Goal: Information Seeking & Learning: Understand process/instructions

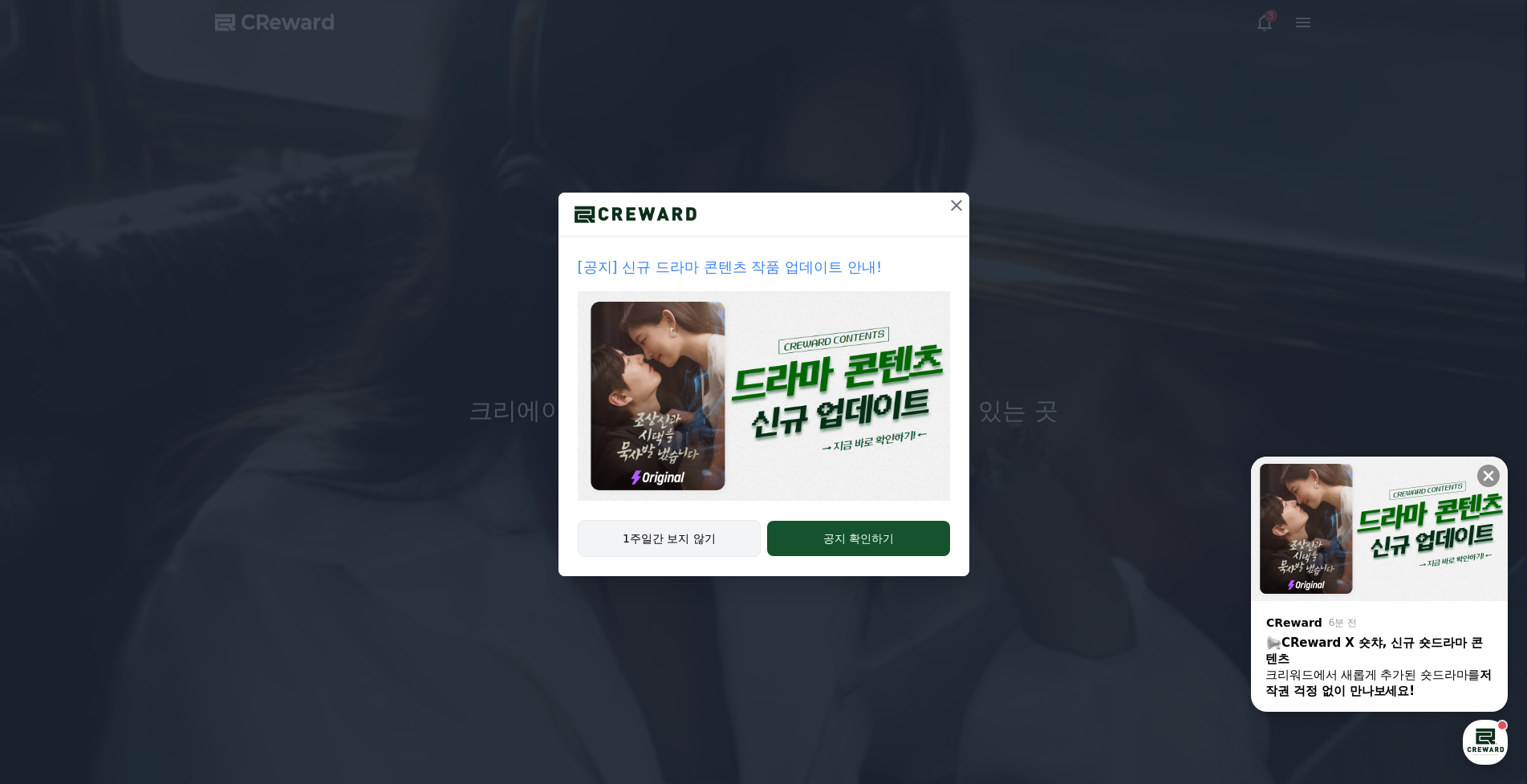
click at [720, 549] on button "1주일간 보지 않기" at bounding box center [670, 538] width 184 height 37
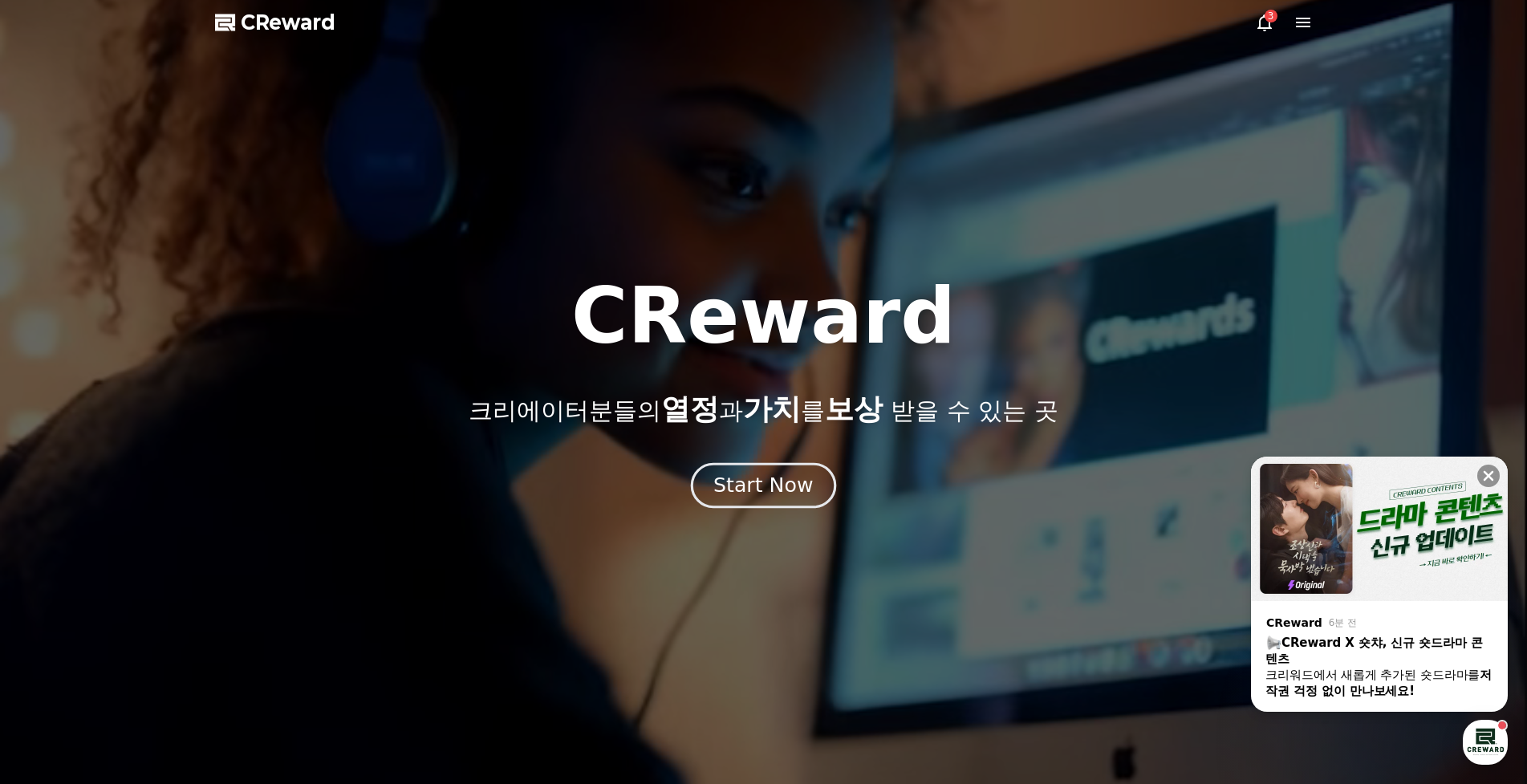
click at [789, 479] on div "Start Now" at bounding box center [764, 485] width 100 height 28
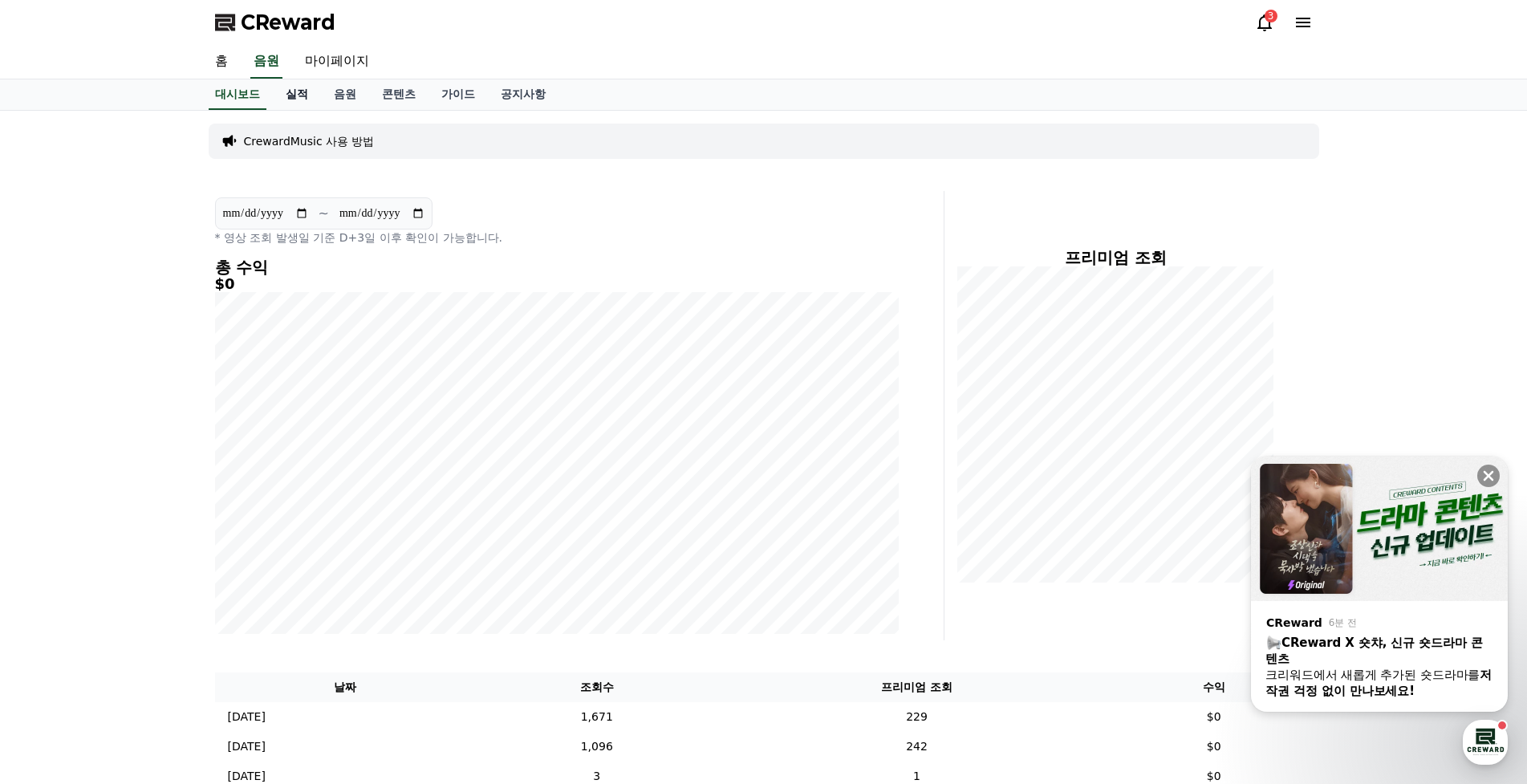
click at [300, 86] on link "실적" at bounding box center [297, 94] width 48 height 30
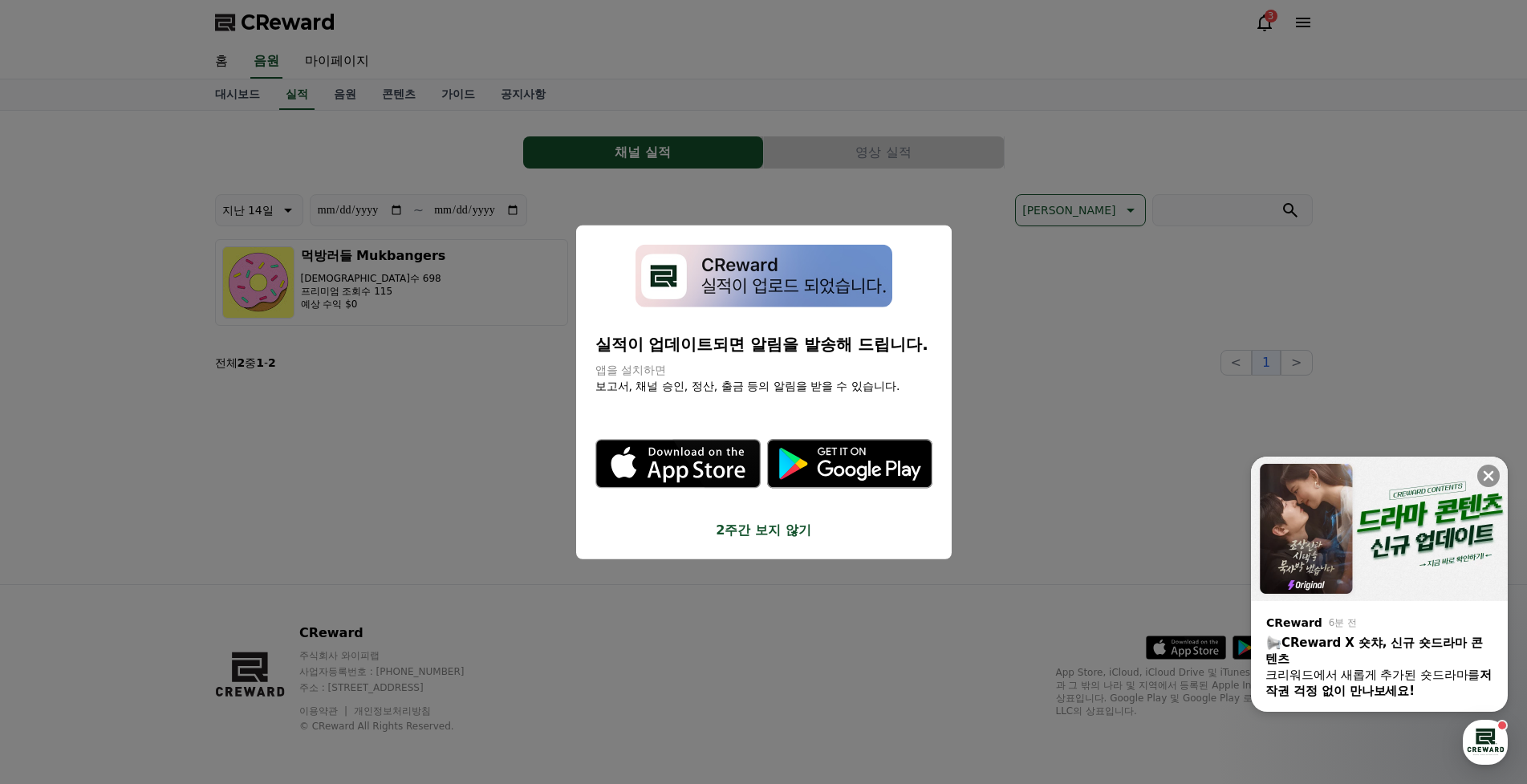
click at [791, 529] on button "2주간 보지 않기" at bounding box center [764, 530] width 337 height 19
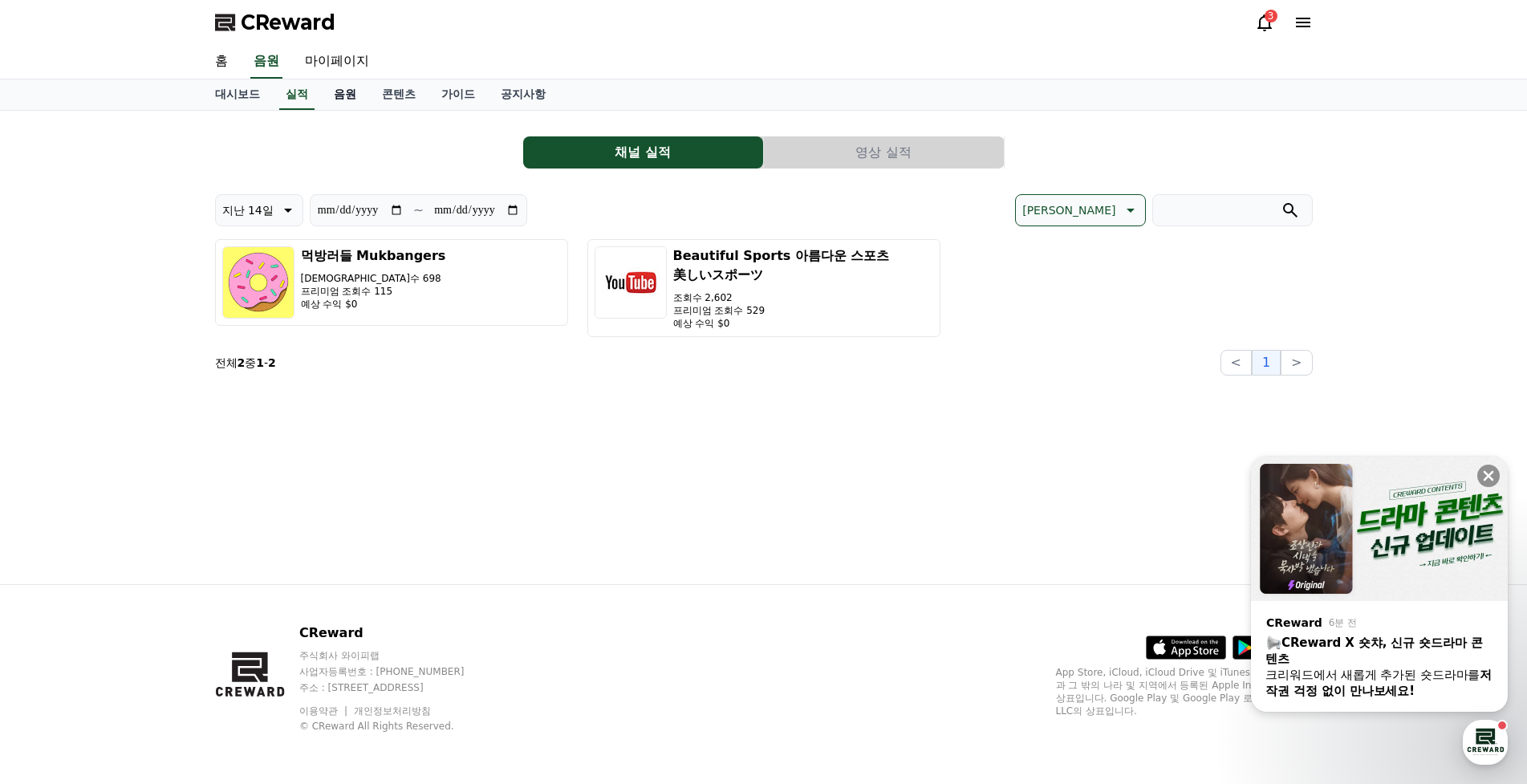
click at [341, 99] on link "음원" at bounding box center [345, 94] width 48 height 30
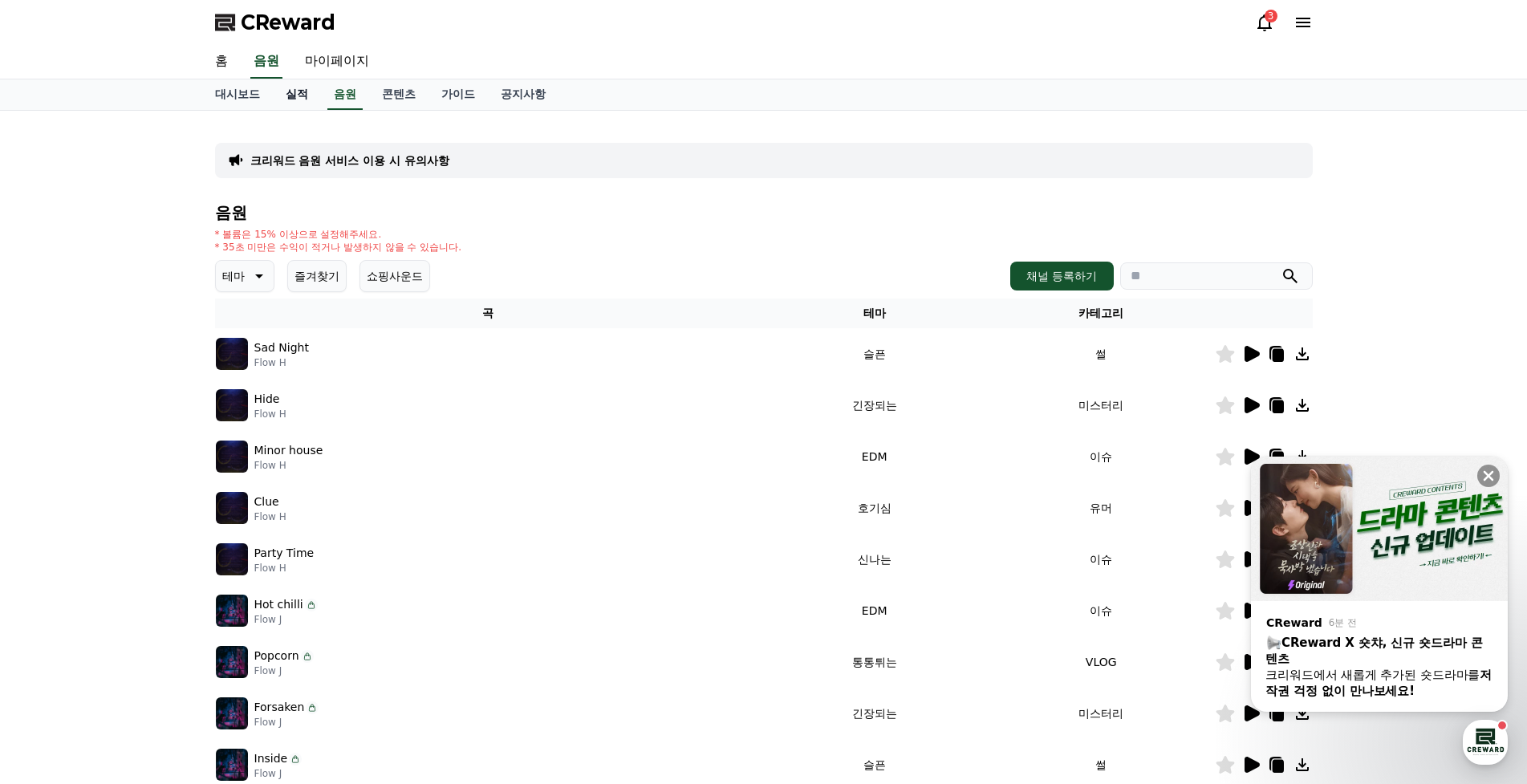
click at [285, 96] on link "실적" at bounding box center [297, 94] width 48 height 30
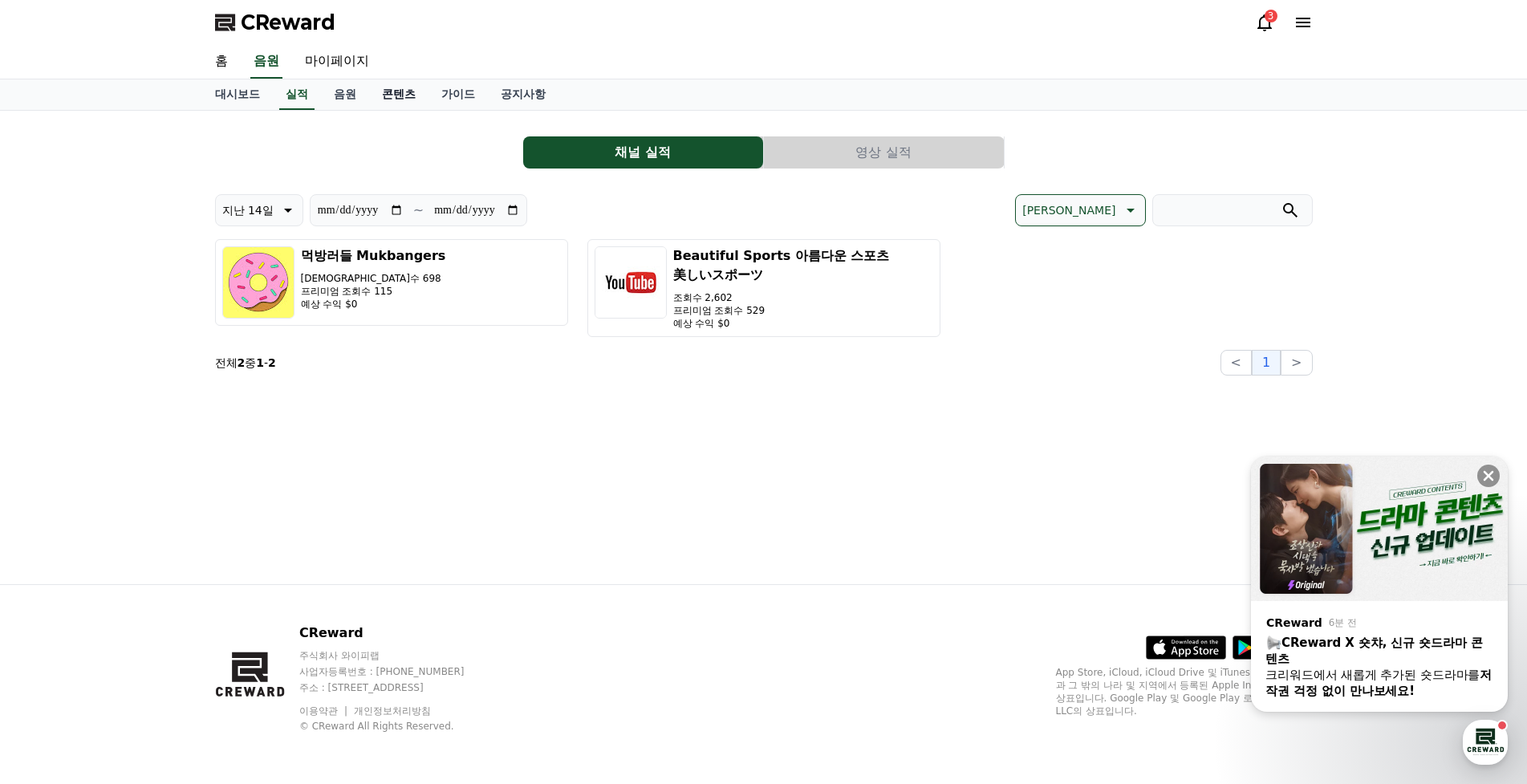
click at [405, 99] on link "콘텐츠" at bounding box center [399, 94] width 59 height 30
click at [462, 89] on link "가이드" at bounding box center [458, 94] width 59 height 30
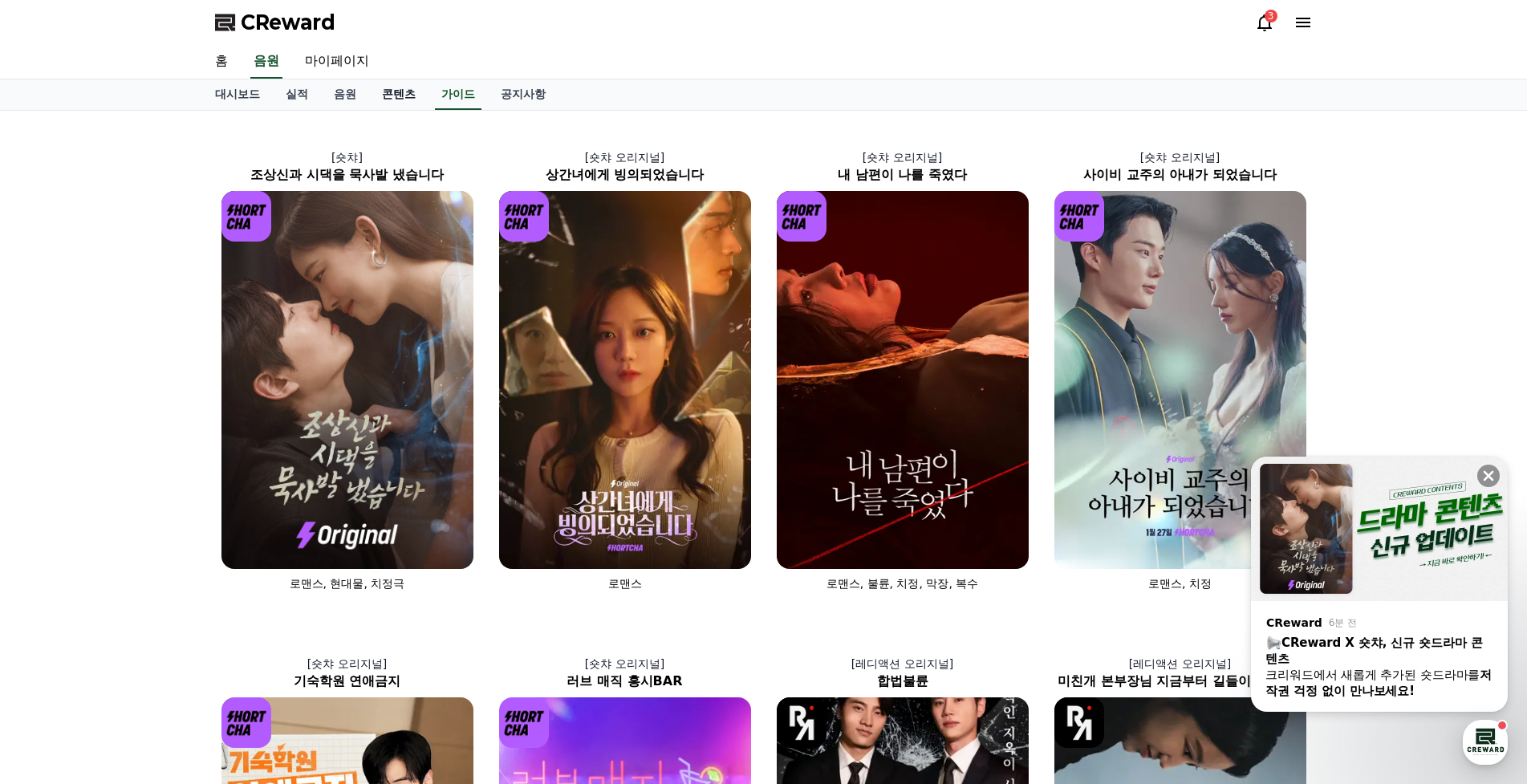
click at [398, 102] on link "콘텐츠" at bounding box center [399, 94] width 59 height 30
click at [1491, 478] on icon at bounding box center [1489, 476] width 10 height 10
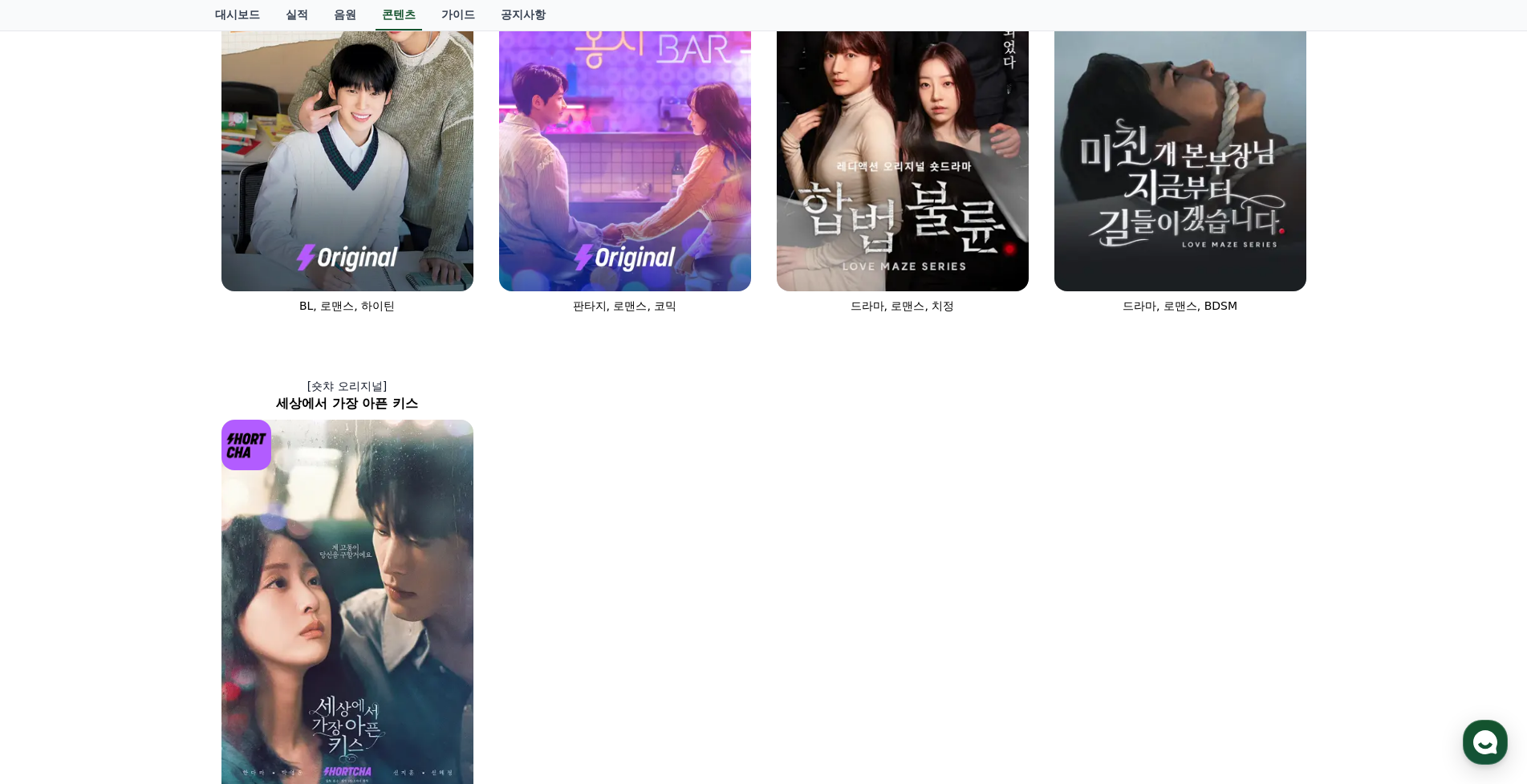
scroll to position [478, 0]
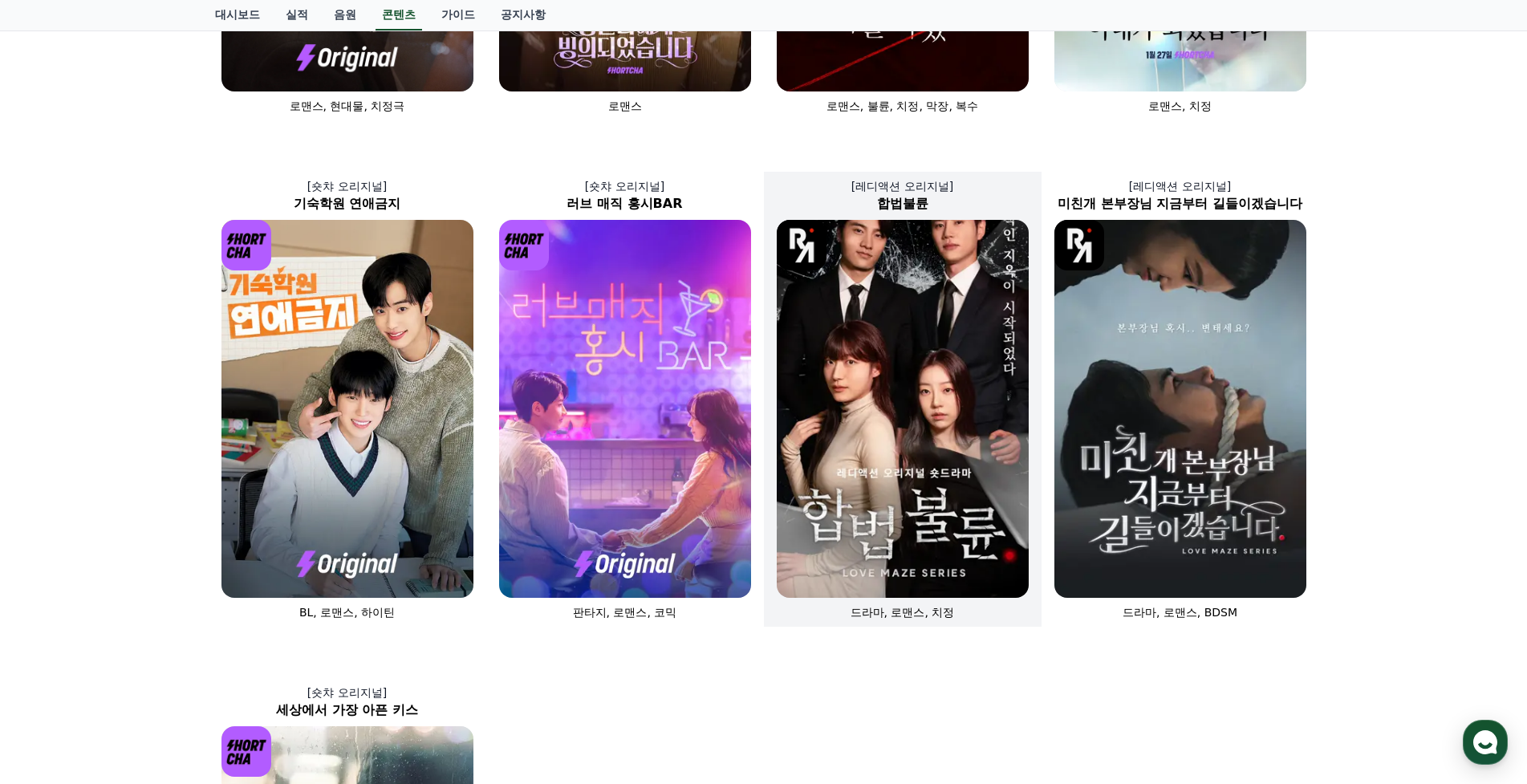
click at [904, 395] on img at bounding box center [903, 408] width 252 height 378
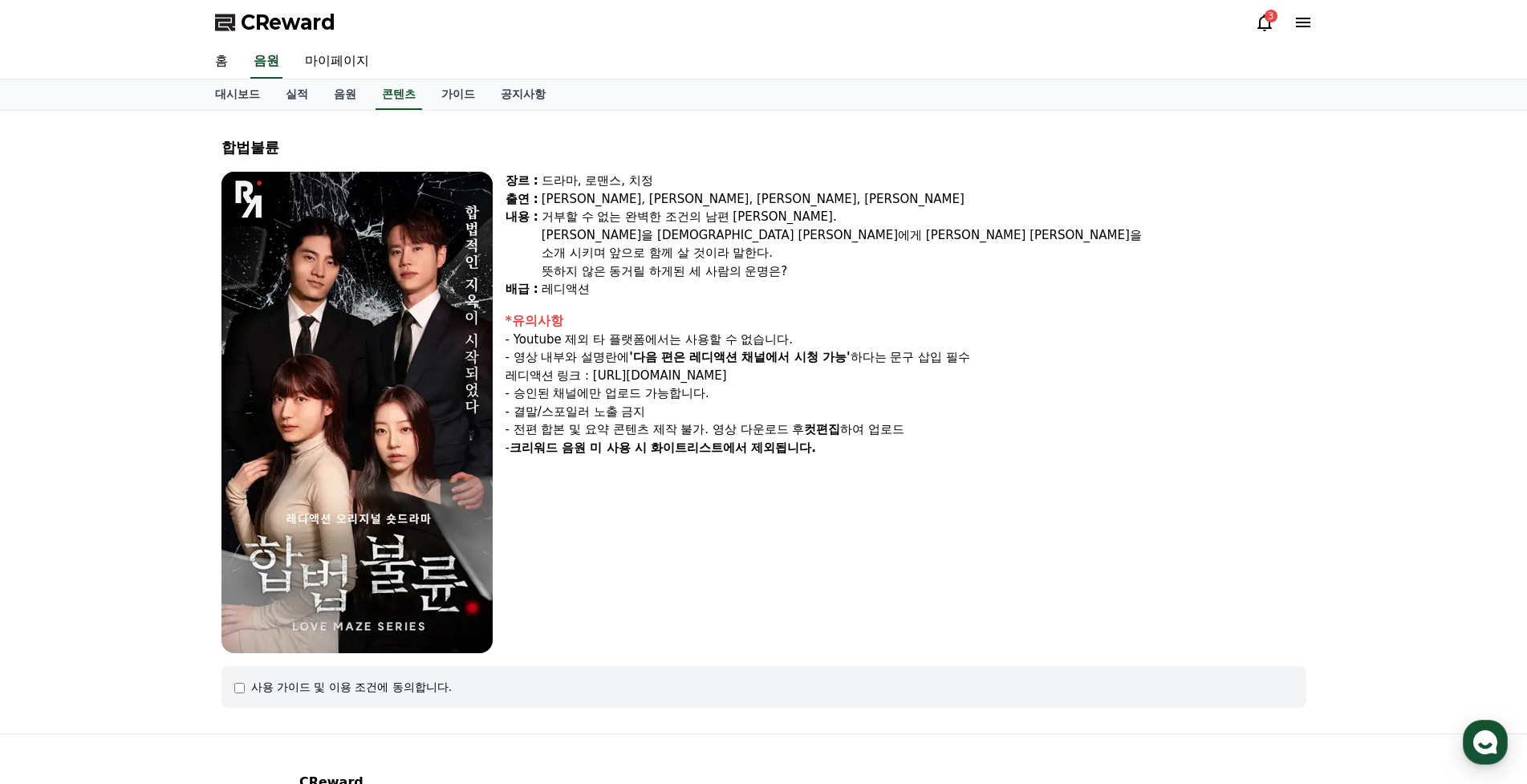
drag, startPoint x: 518, startPoint y: 339, endPoint x: 999, endPoint y: 358, distance: 481.4
click at [999, 358] on div "*유의사항 - Youtube 제외 타 플랫폼에서는 사용할 수 없습니다. - 영상 내부와 설명란에 '다음 편은 레디액션 채널에서 시청 가능' 하…" at bounding box center [906, 385] width 801 height 146
click at [999, 358] on div "- 영상 내부와 설명란에 '다음 편은 레디액션 채널에서 시청 가능' 하다는 문구 삽입 필수 레디액션 링크 : [URL][DOMAIN_NAME]" at bounding box center [906, 367] width 801 height 36
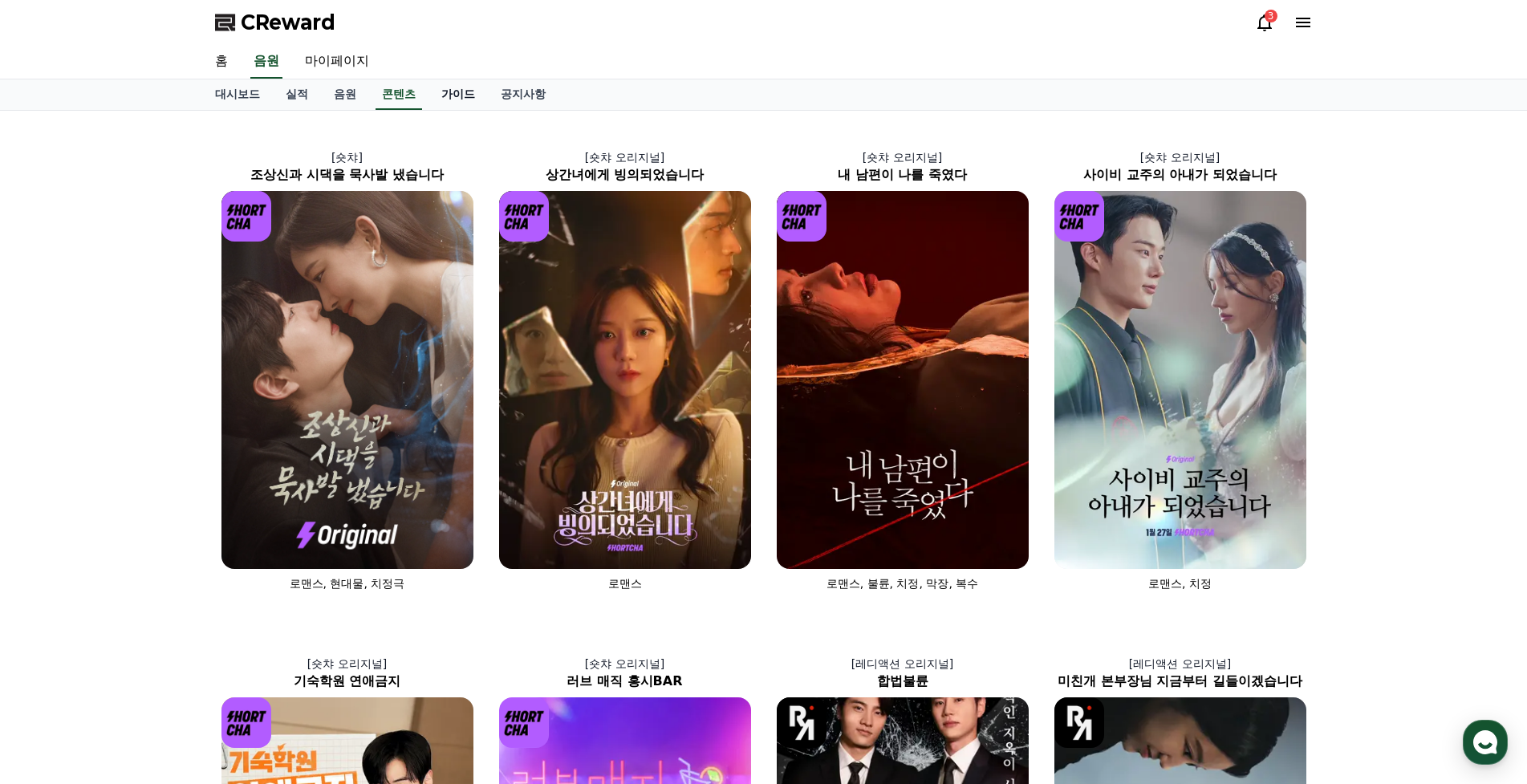
click at [458, 85] on link "가이드" at bounding box center [458, 94] width 59 height 30
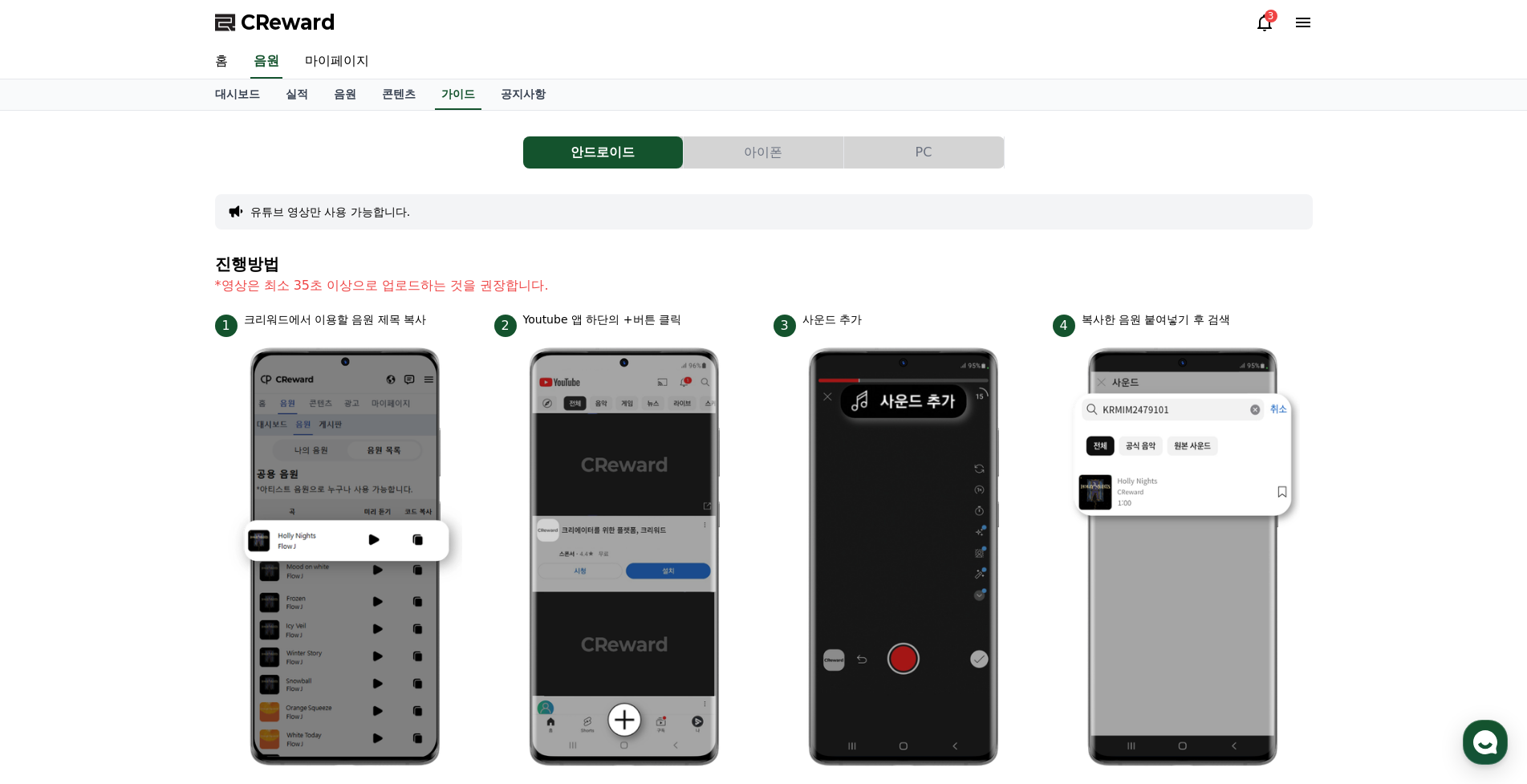
click at [323, 220] on div "유튜브 영상만 사용 가능합니다." at bounding box center [764, 212] width 1098 height 35
click at [245, 210] on div "유튜브 영상만 사용 가능합니다." at bounding box center [764, 212] width 1098 height 35
click at [275, 204] on button "유튜브 영상만 사용 가능합니다." at bounding box center [331, 212] width 160 height 16
click at [314, 215] on button "유튜브 영상만 사용 가능합니다." at bounding box center [331, 212] width 160 height 16
click at [368, 215] on button "유튜브 영상만 사용 가능합니다." at bounding box center [331, 212] width 160 height 16
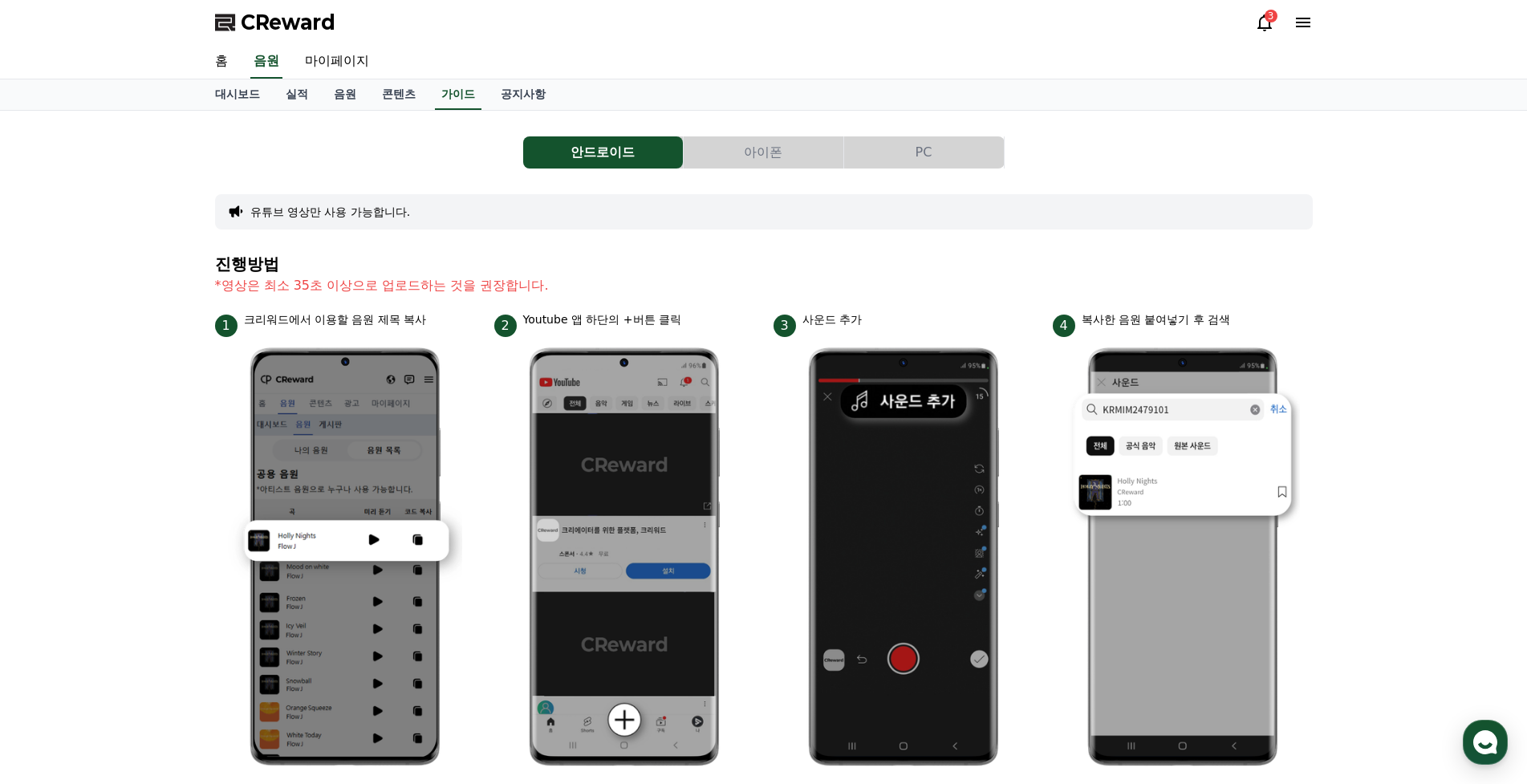
click at [368, 215] on button "유튜브 영상만 사용 가능합니다." at bounding box center [331, 212] width 160 height 16
click at [525, 97] on link "공지사항" at bounding box center [523, 94] width 71 height 30
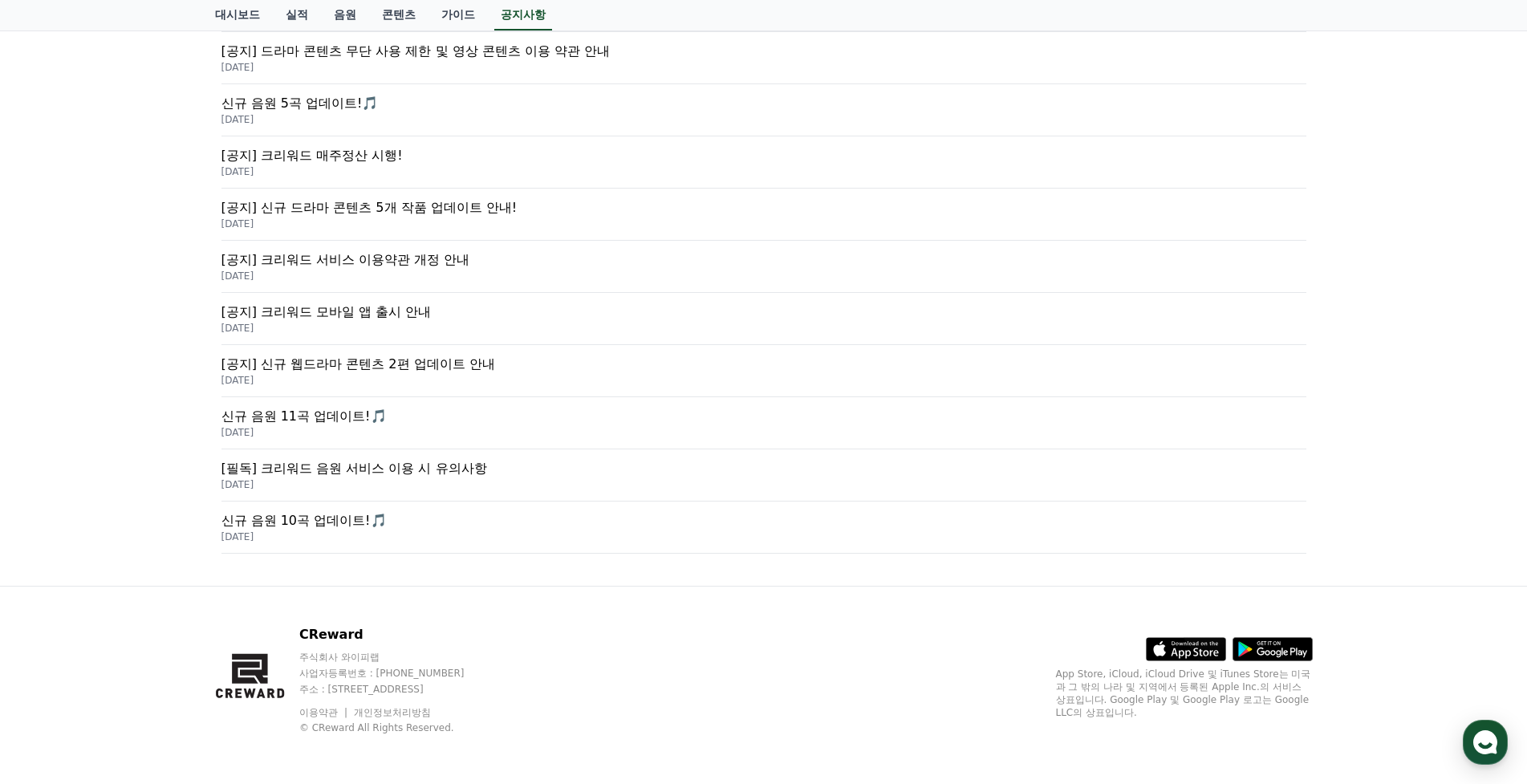
scroll to position [483, 0]
click at [419, 470] on p "[필독] 크리워드 음원 서비스 이용 시 유의사항" at bounding box center [764, 466] width 1085 height 19
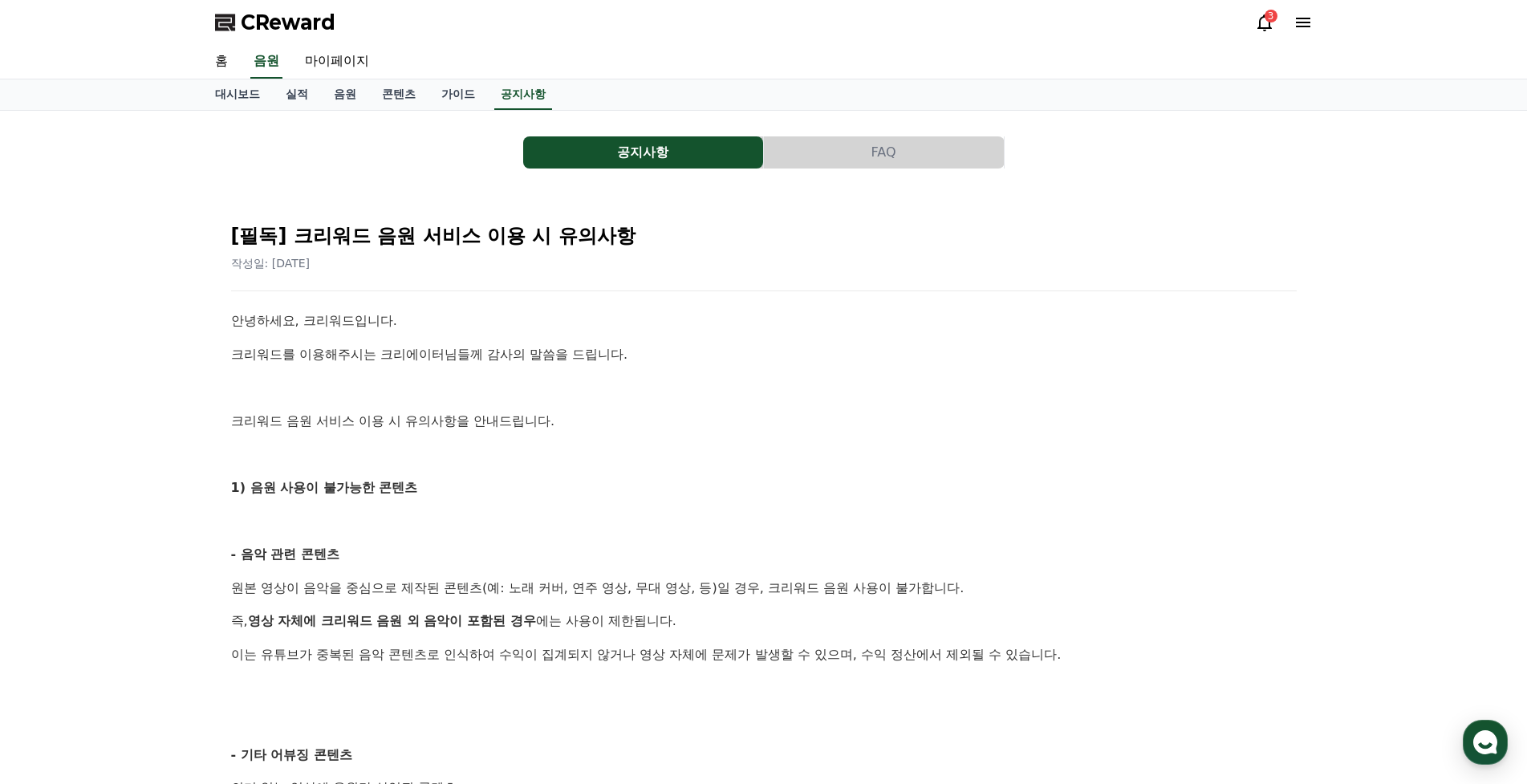
click at [898, 165] on button "FAQ" at bounding box center [884, 152] width 240 height 32
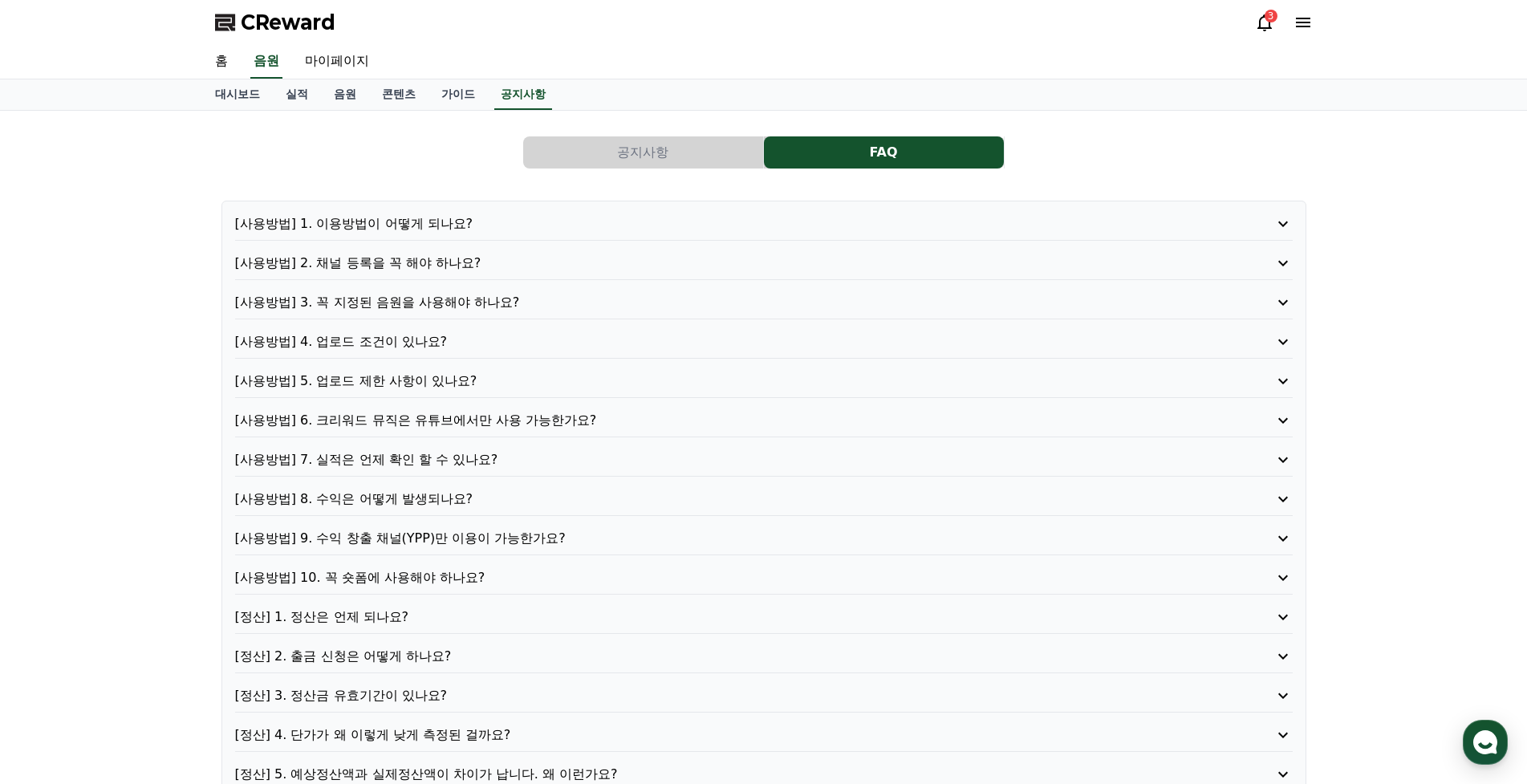
click at [394, 228] on p "[사용방법] 1. 이용방법이 어떻게 되나요?" at bounding box center [721, 224] width 974 height 19
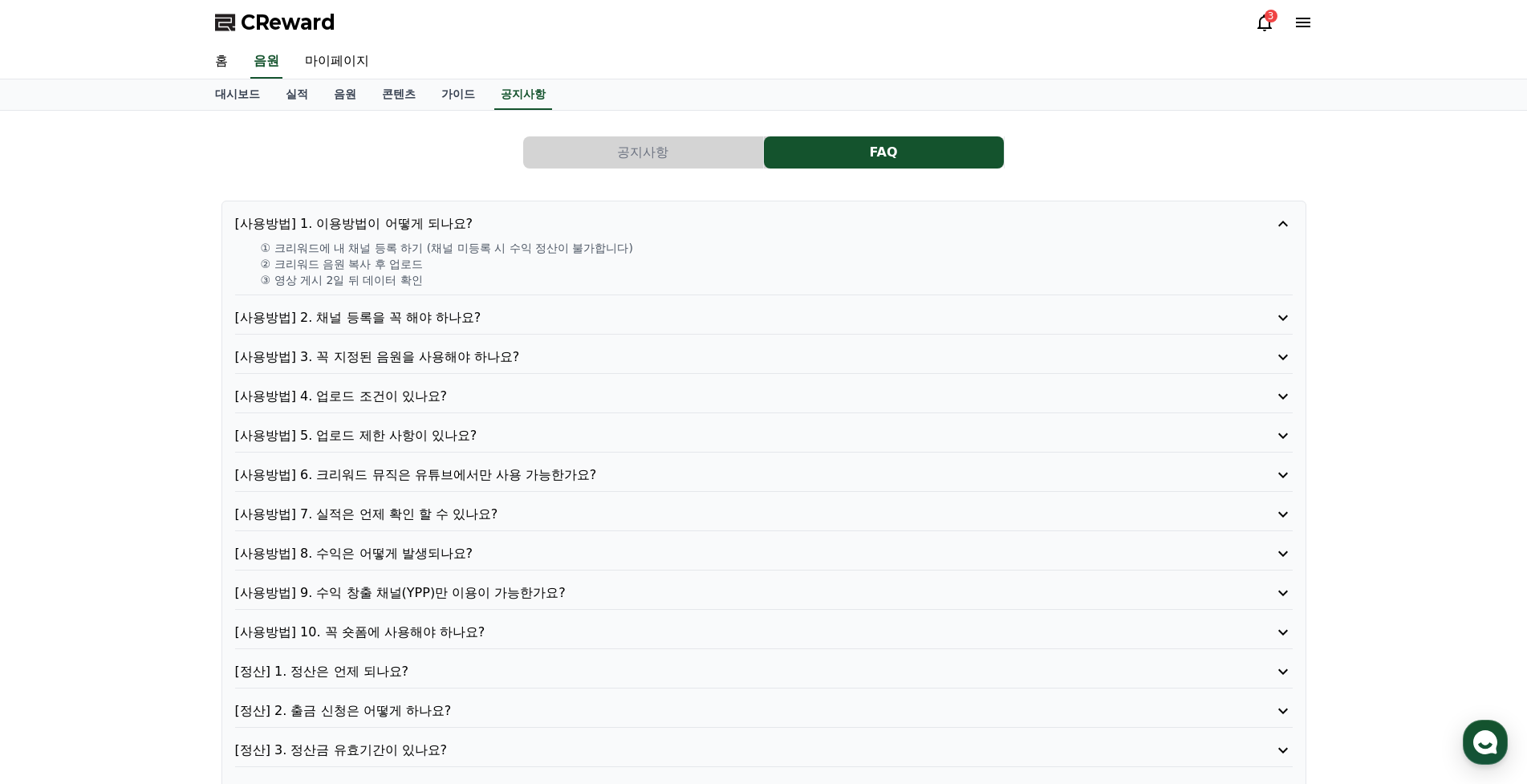
click at [398, 326] on p "[사용방법] 2. 채널 등록을 꼭 해야 하나요?" at bounding box center [721, 318] width 974 height 19
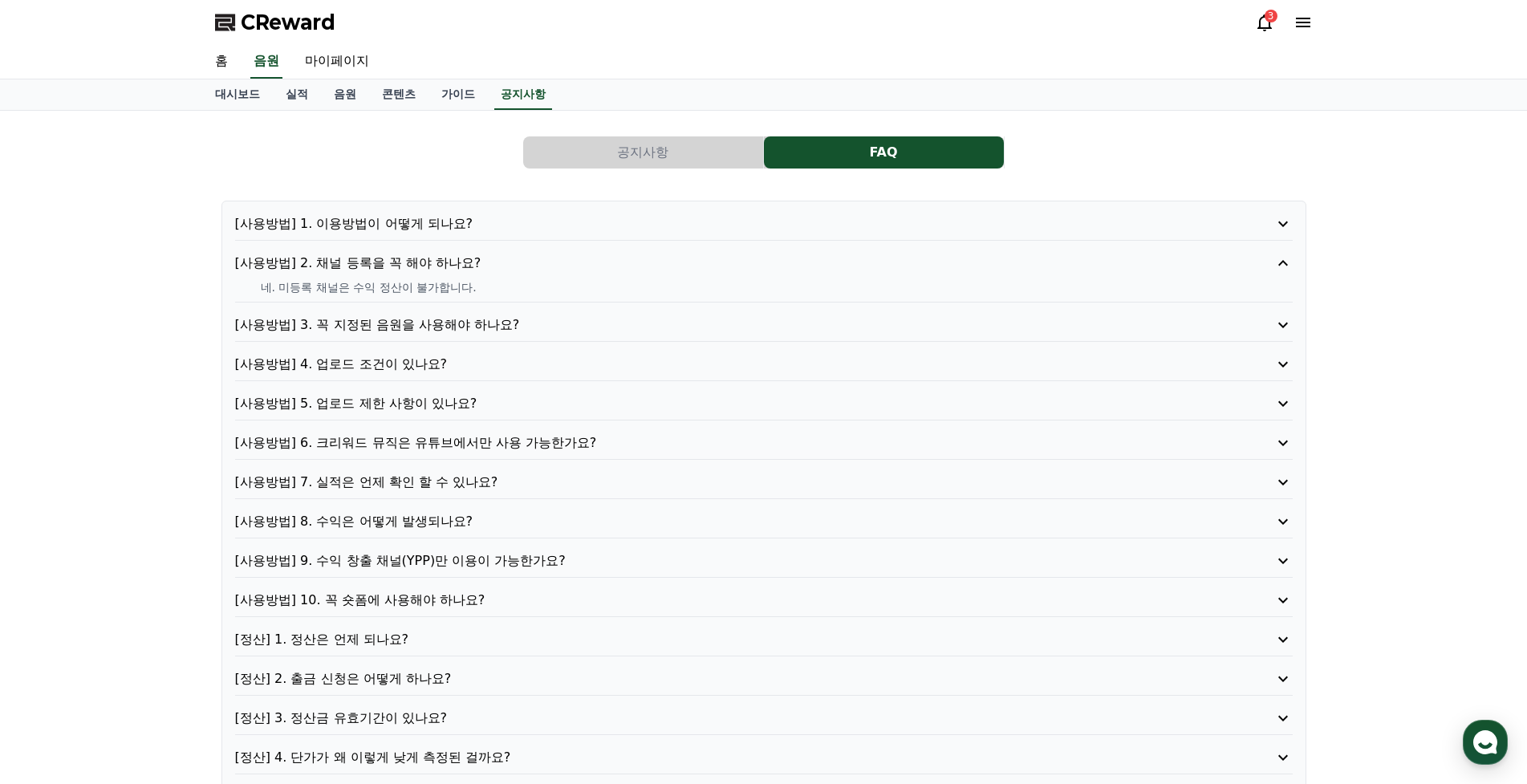
click at [412, 324] on p "[사용방법] 3. 꼭 지정된 음원을 사용해야 하나요?" at bounding box center [721, 324] width 974 height 19
click at [405, 368] on p "[사용방법] 4. 업로드 조건이 있나요?" at bounding box center [721, 364] width 974 height 19
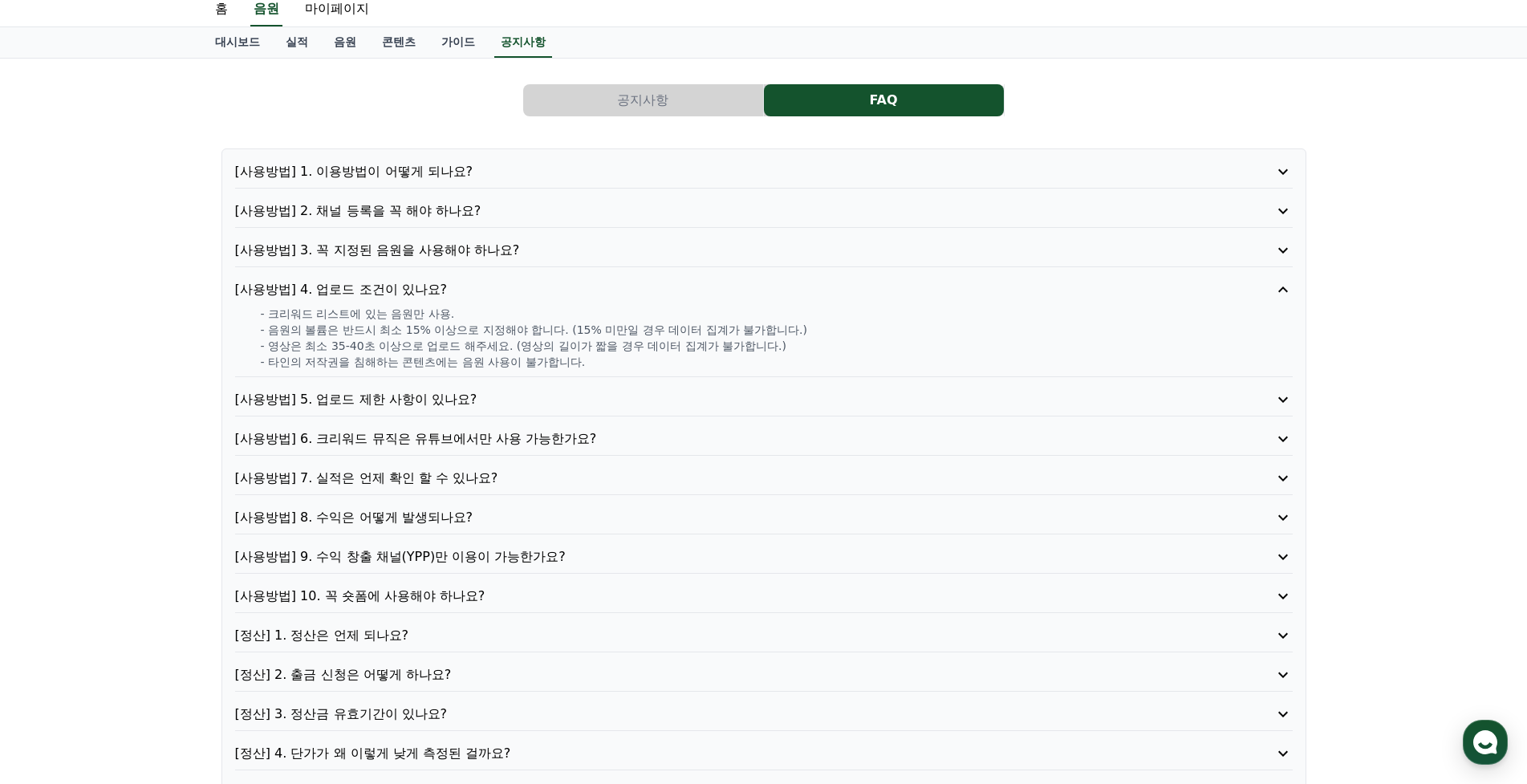
scroll to position [80, 0]
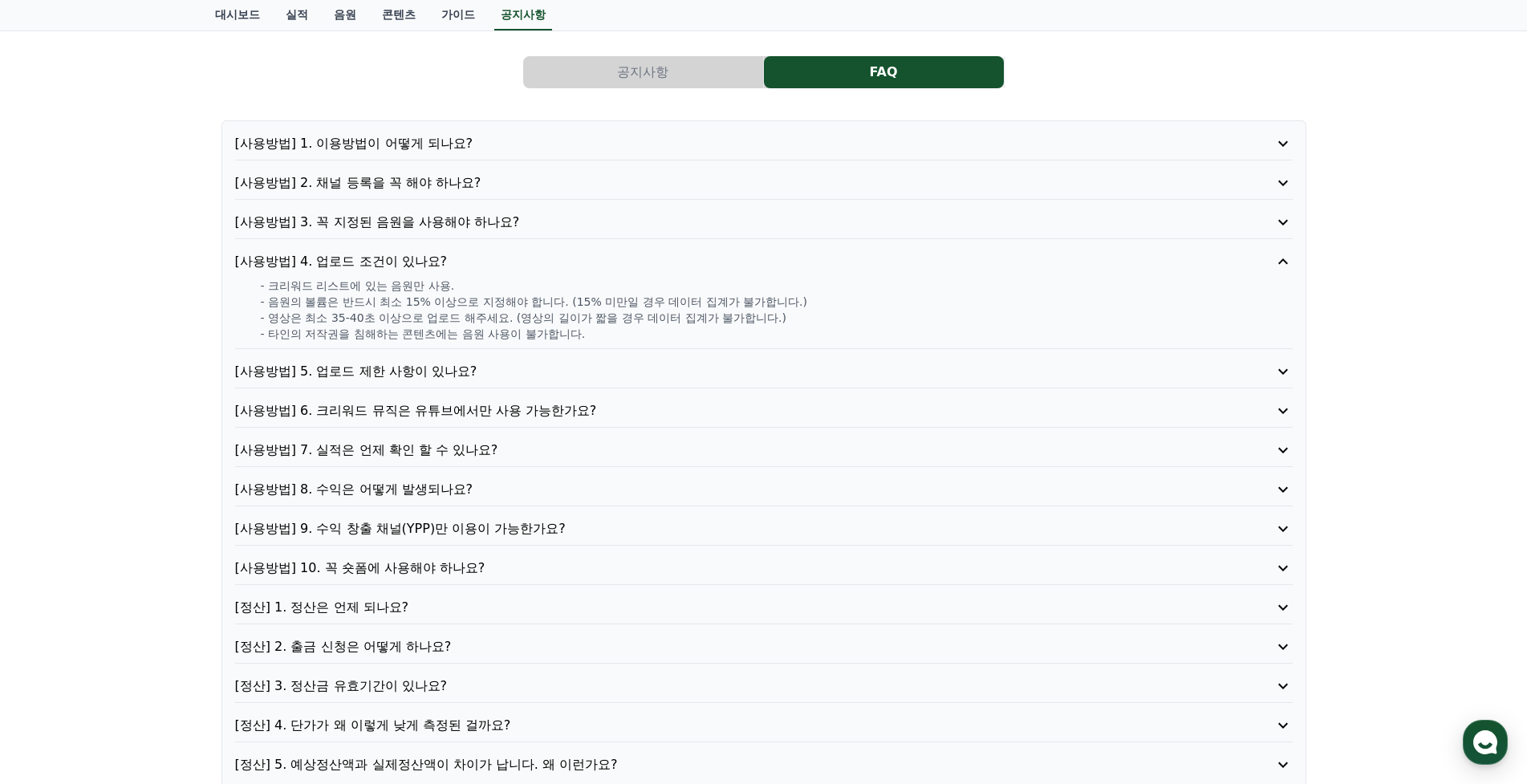
click at [388, 376] on p "[사용방법] 5. 업로드 제한 사항이 있나요?" at bounding box center [721, 372] width 974 height 19
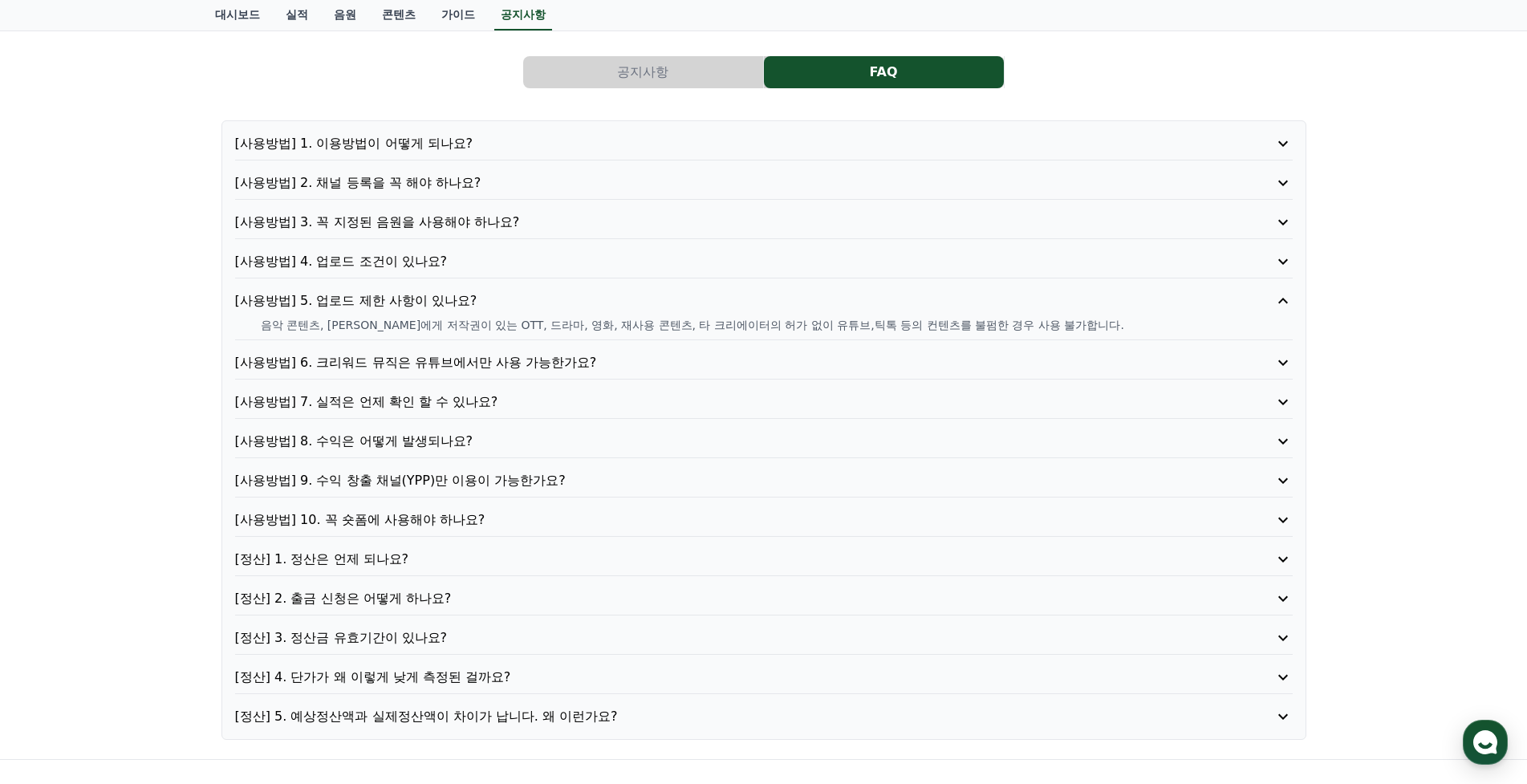
click at [438, 361] on p "[사용방법] 6. 크리워드 뮤직은 유튜브에서만 사용 가능한가요?" at bounding box center [721, 362] width 974 height 19
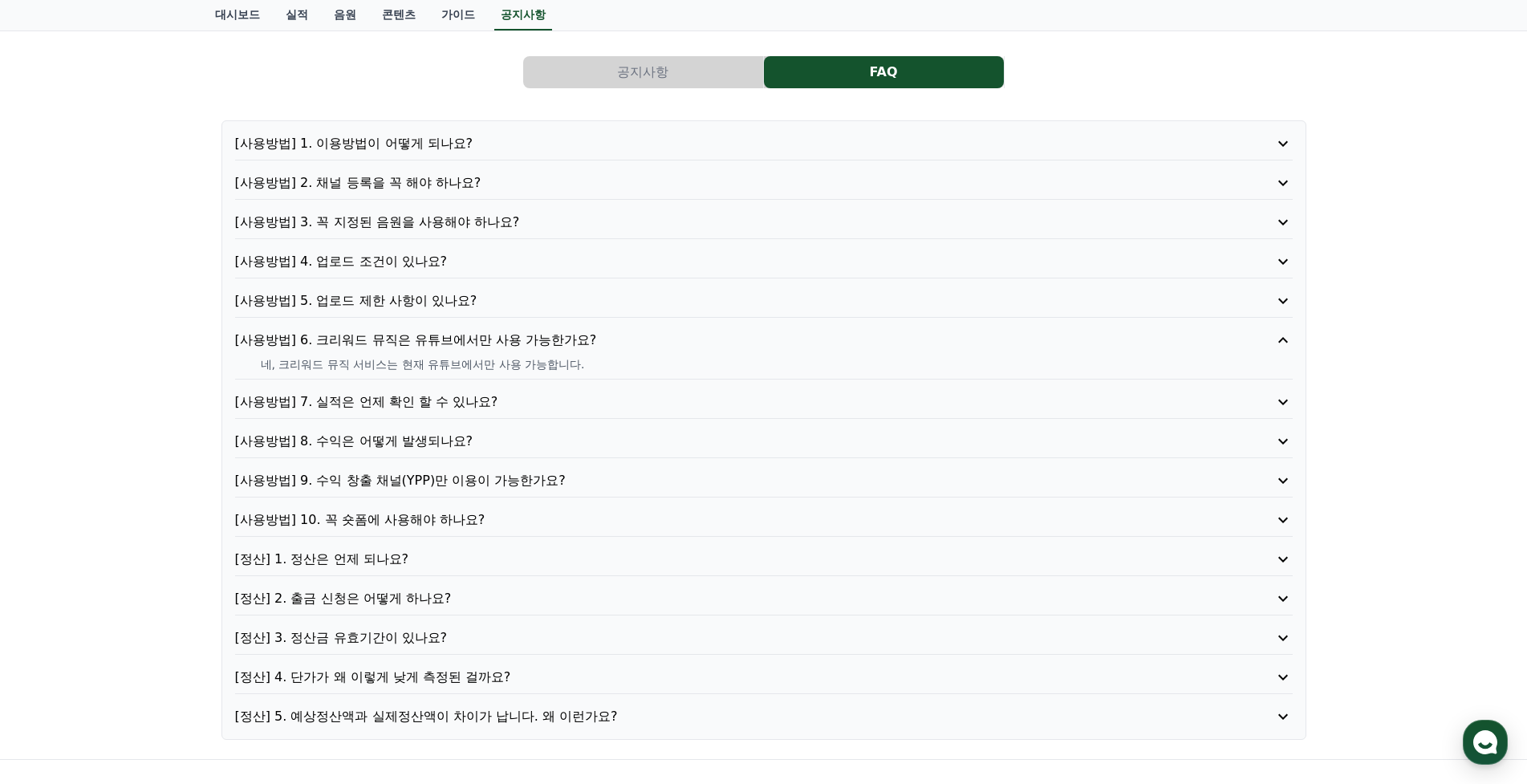
scroll to position [160, 0]
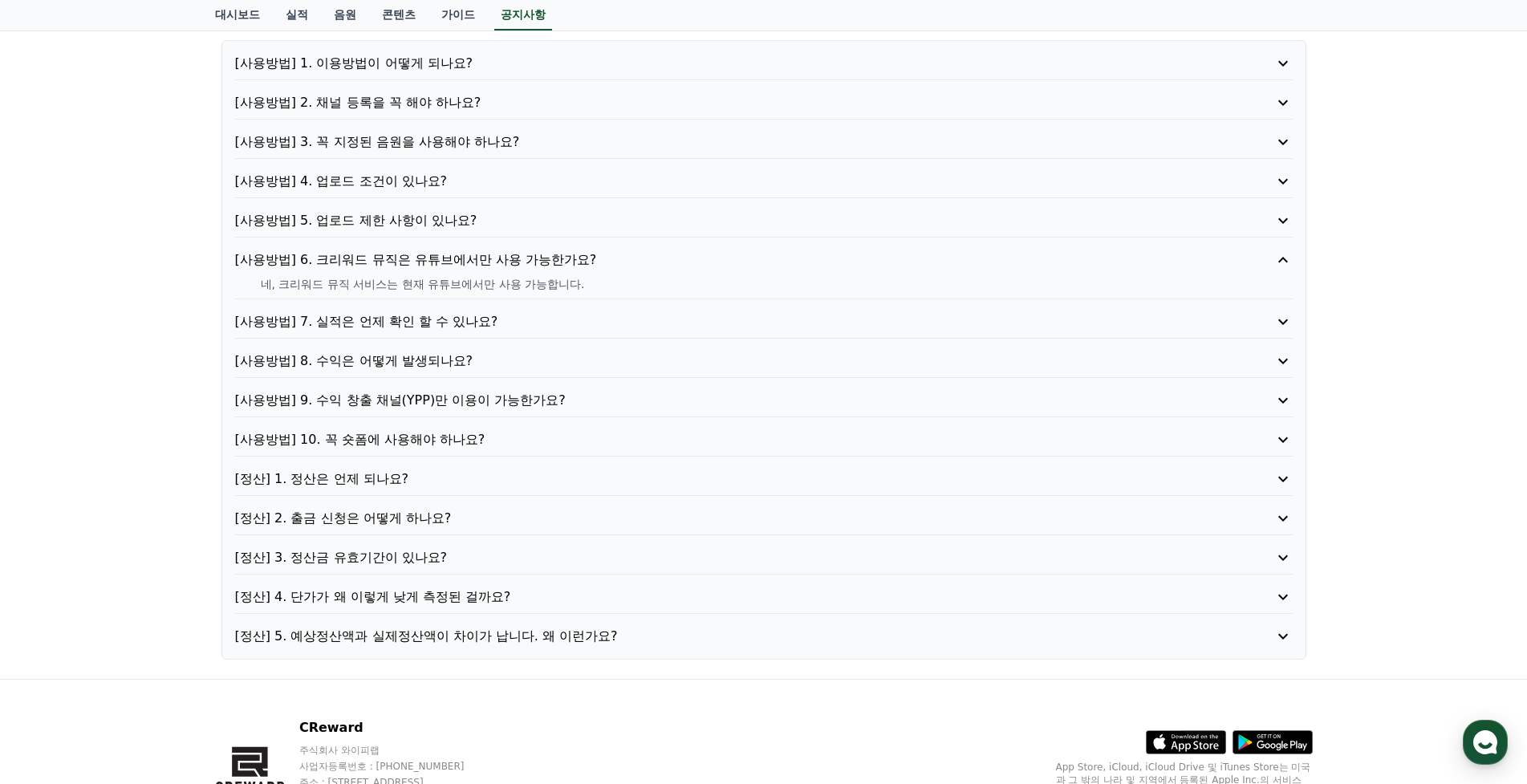
click at [436, 324] on p "[사용방법] 7. 실적은 언제 확인 할 수 있나요?" at bounding box center [721, 322] width 974 height 19
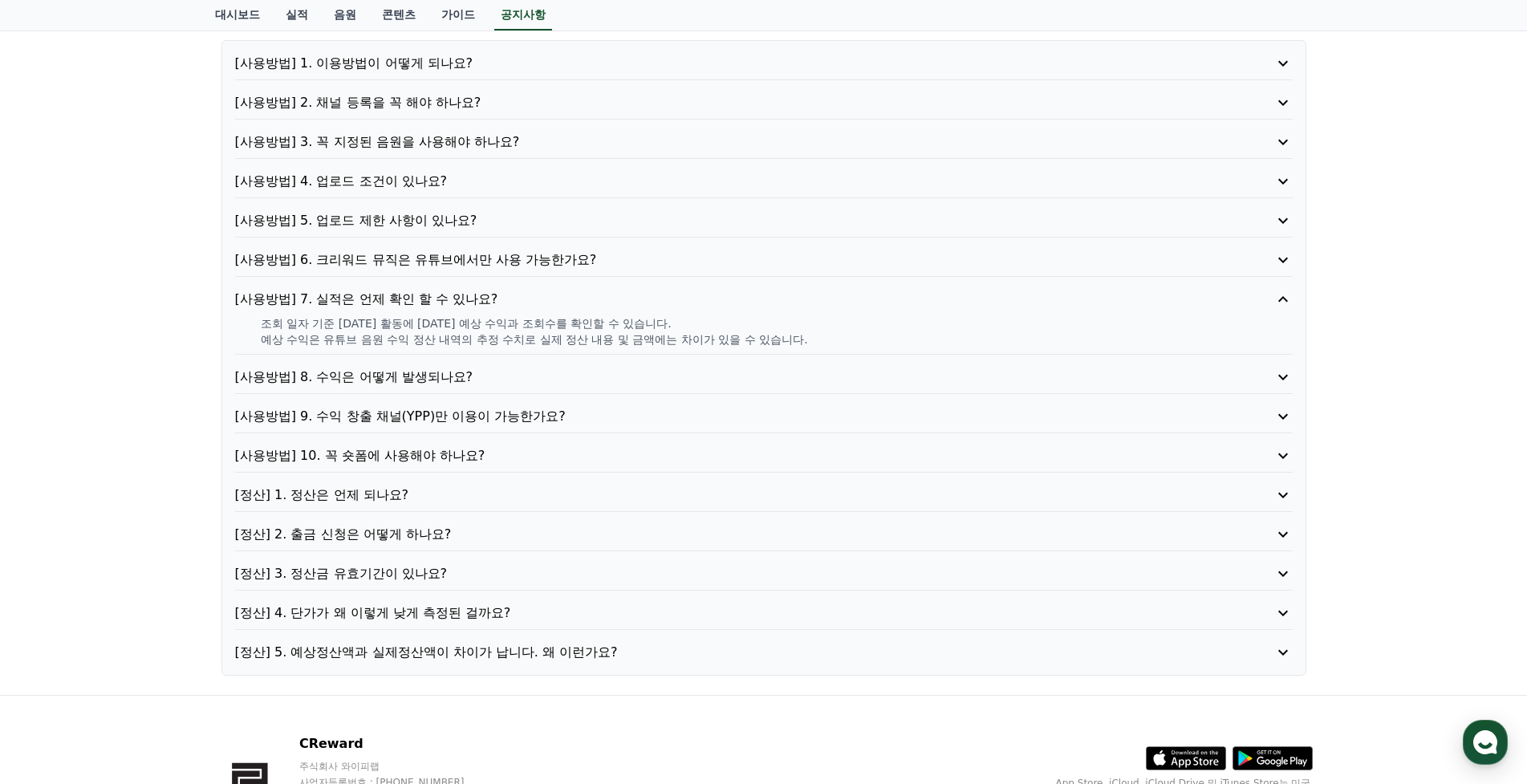
click at [399, 374] on p "[사용방법] 8. 수익은 어떻게 발생되나요?" at bounding box center [721, 377] width 974 height 19
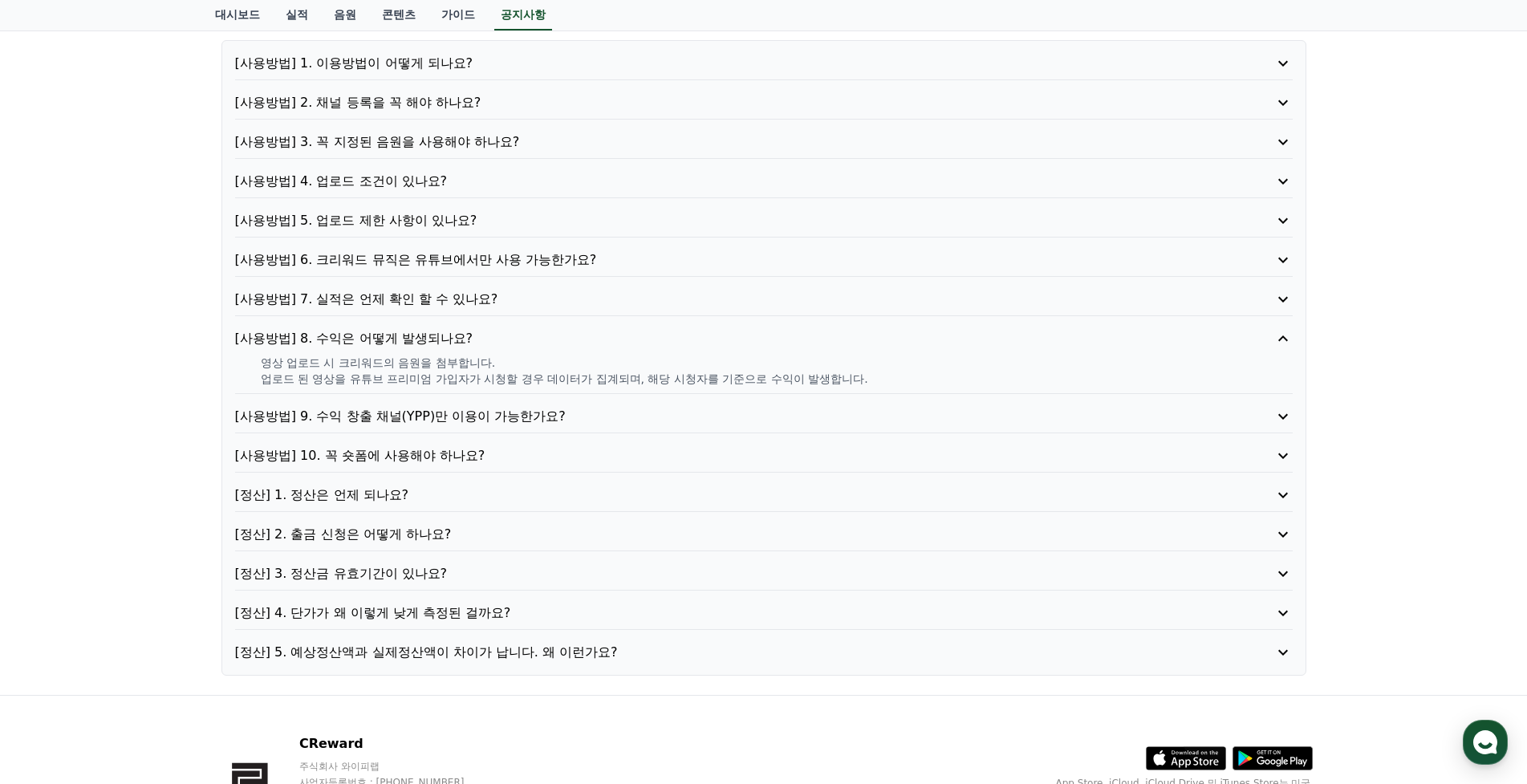
click at [428, 427] on div "[사용방법] 9. 수익 창출 채널(YPP)만 이용이 가능한가요?" at bounding box center [764, 420] width 1058 height 27
click at [440, 423] on p "[사용방법] 9. 수익 창출 채널(YPP)만 이용이 가능한가요?" at bounding box center [721, 417] width 974 height 19
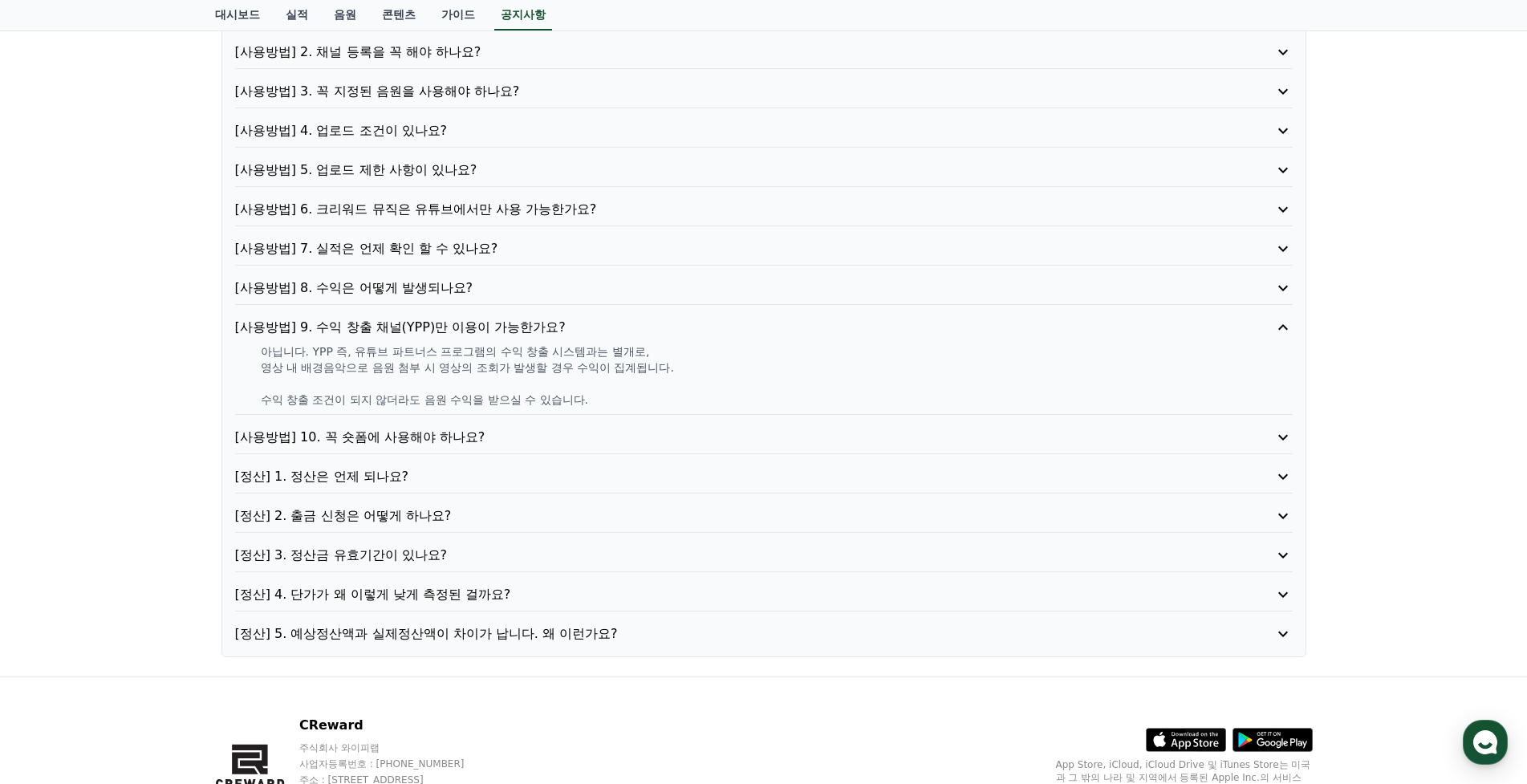
scroll to position [241, 0]
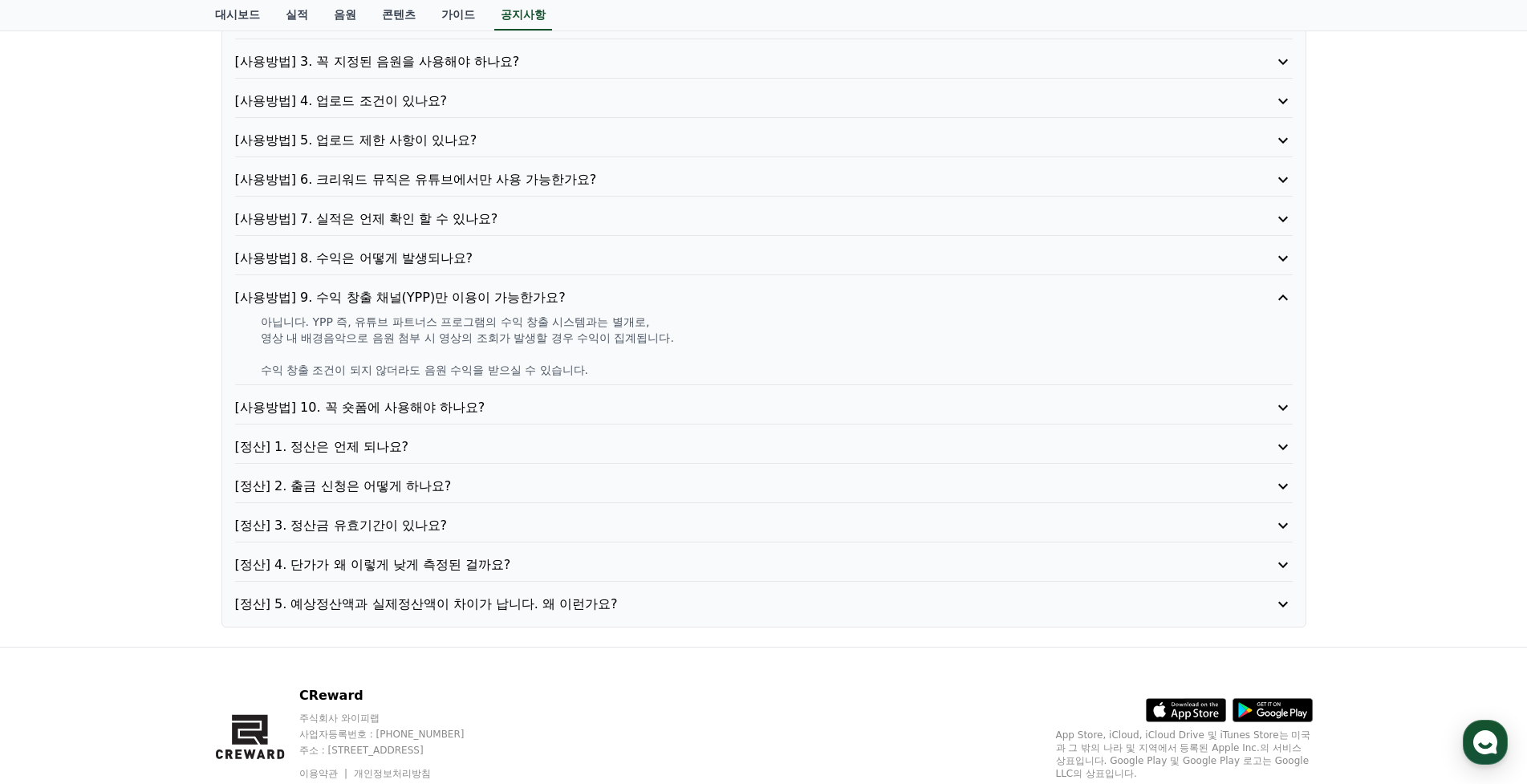
click at [441, 408] on p "[사용방법] 10. 꼭 숏폼에 사용해야 하나요?" at bounding box center [721, 407] width 974 height 19
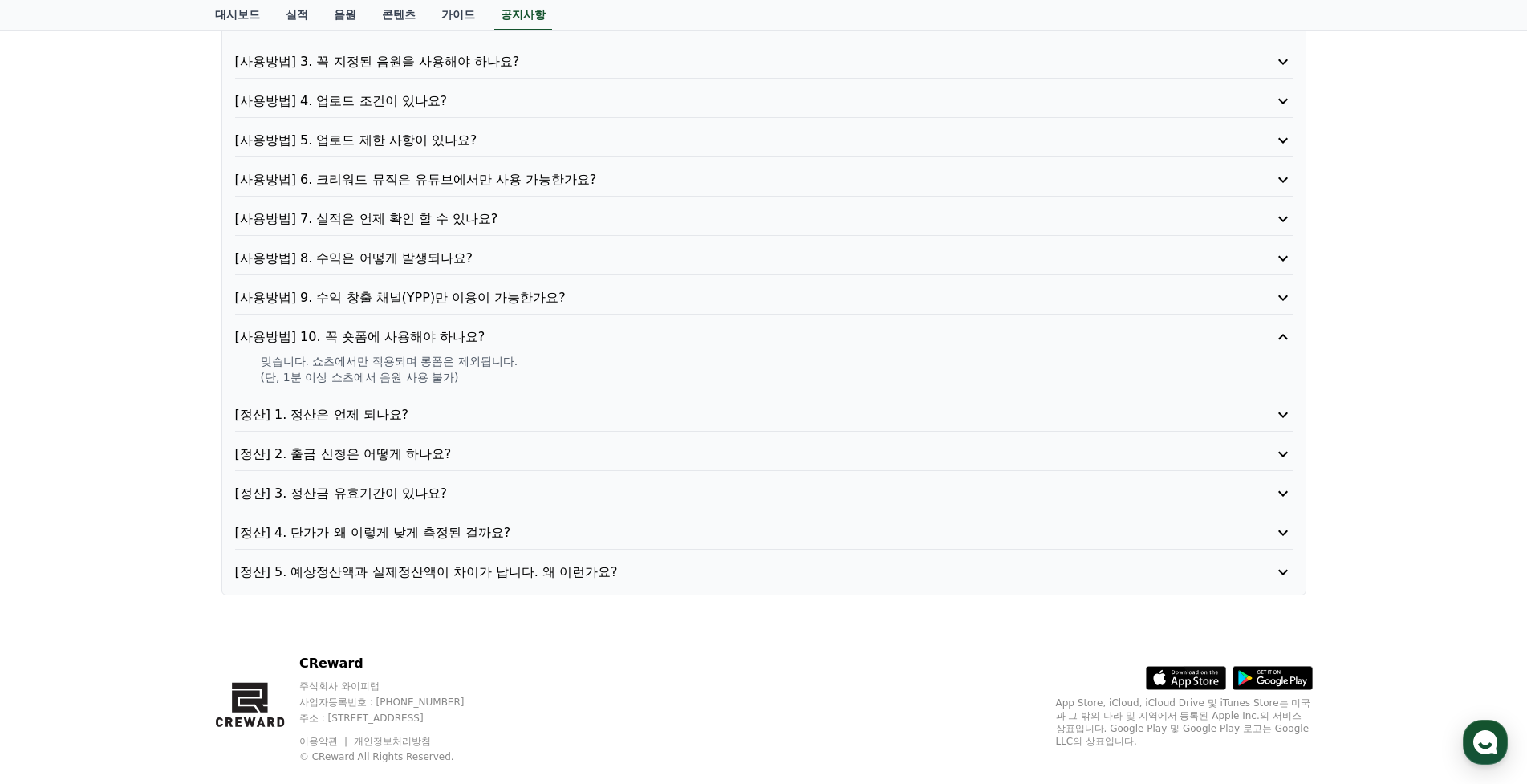
click at [395, 414] on p "[정산] 1. 정산은 언제 되나요?" at bounding box center [721, 415] width 974 height 19
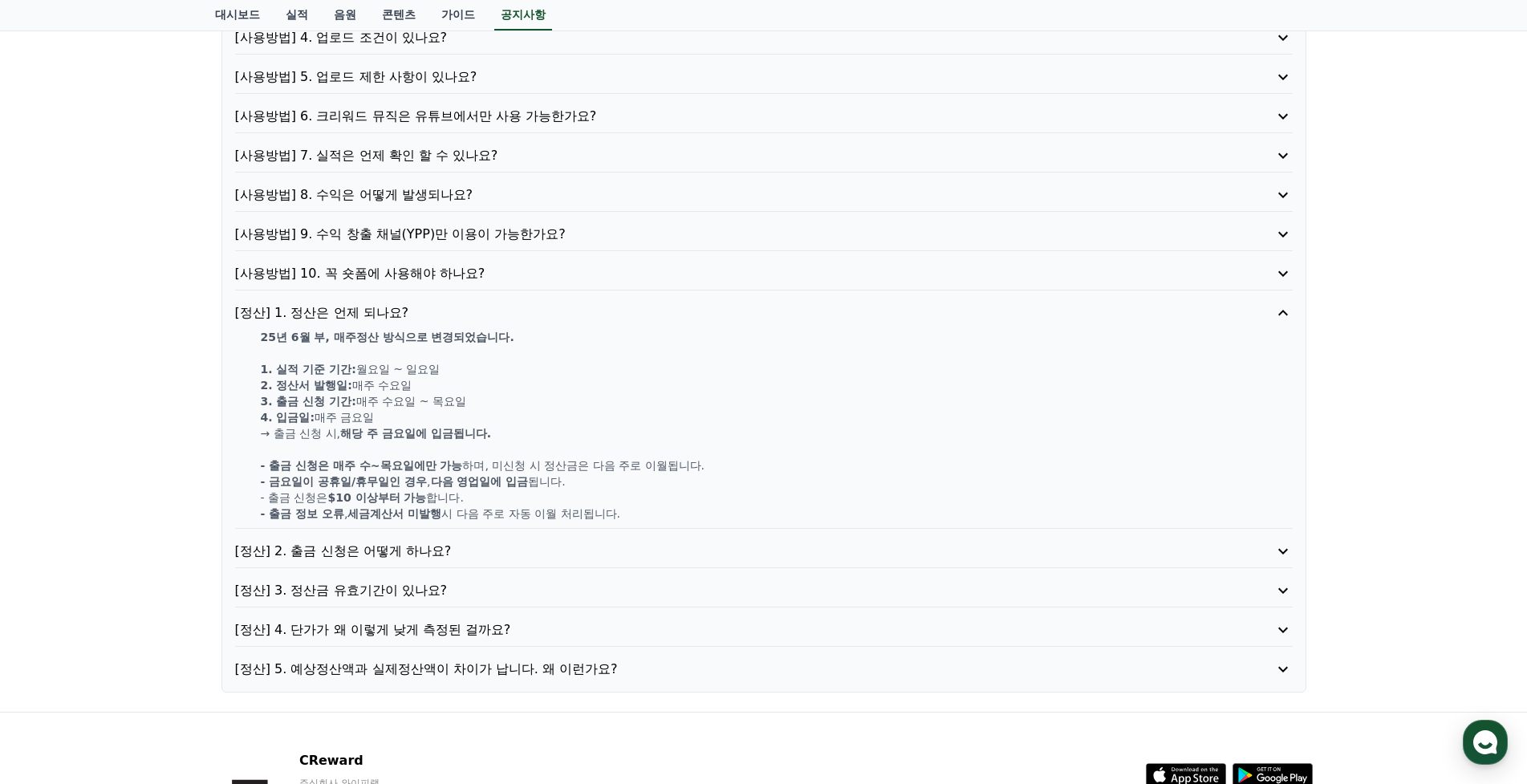
scroll to position [401, 0]
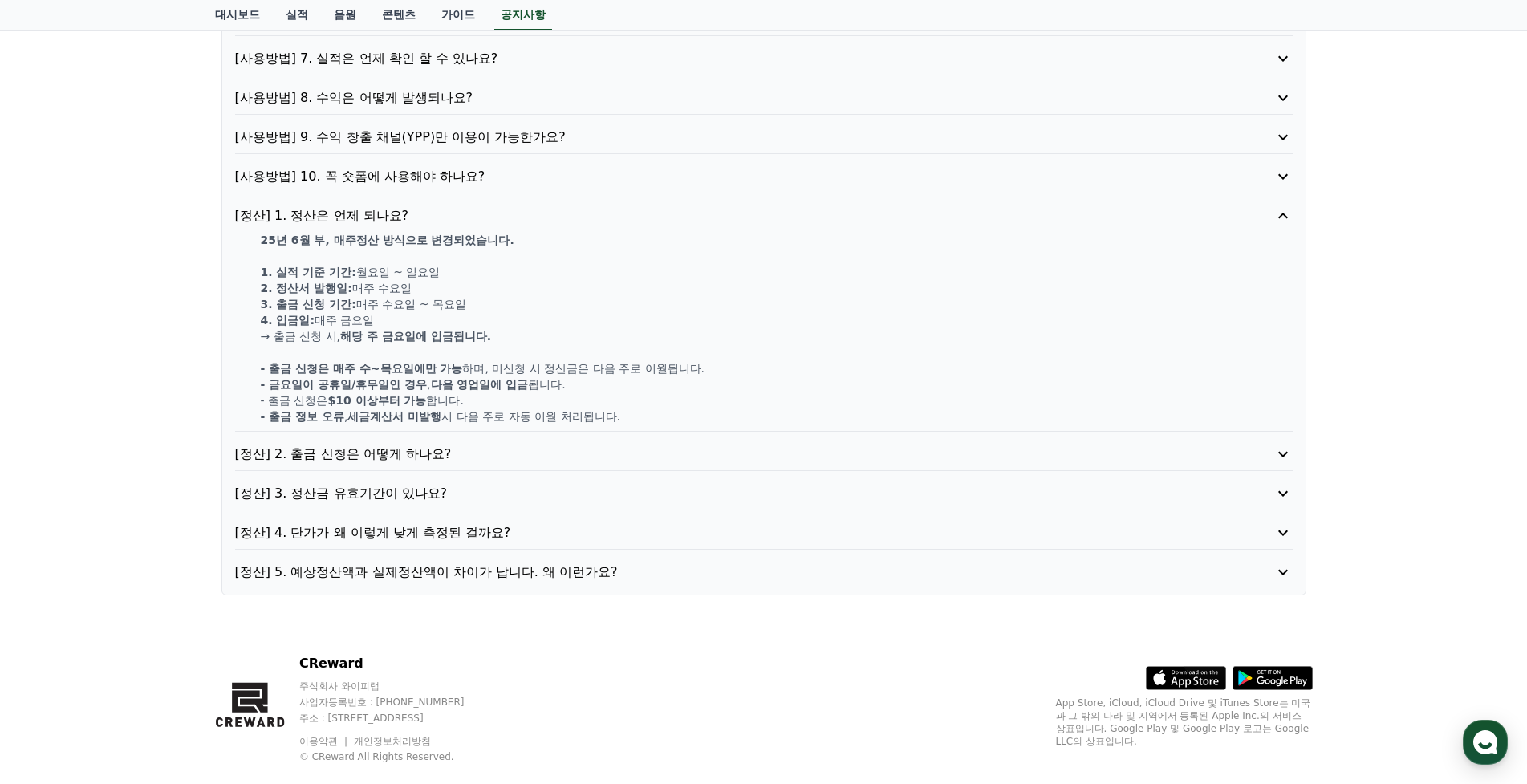
click at [374, 540] on p "[정산] 4. 단가가 왜 이렇게 낮게 측정된 걸까요?" at bounding box center [721, 533] width 974 height 19
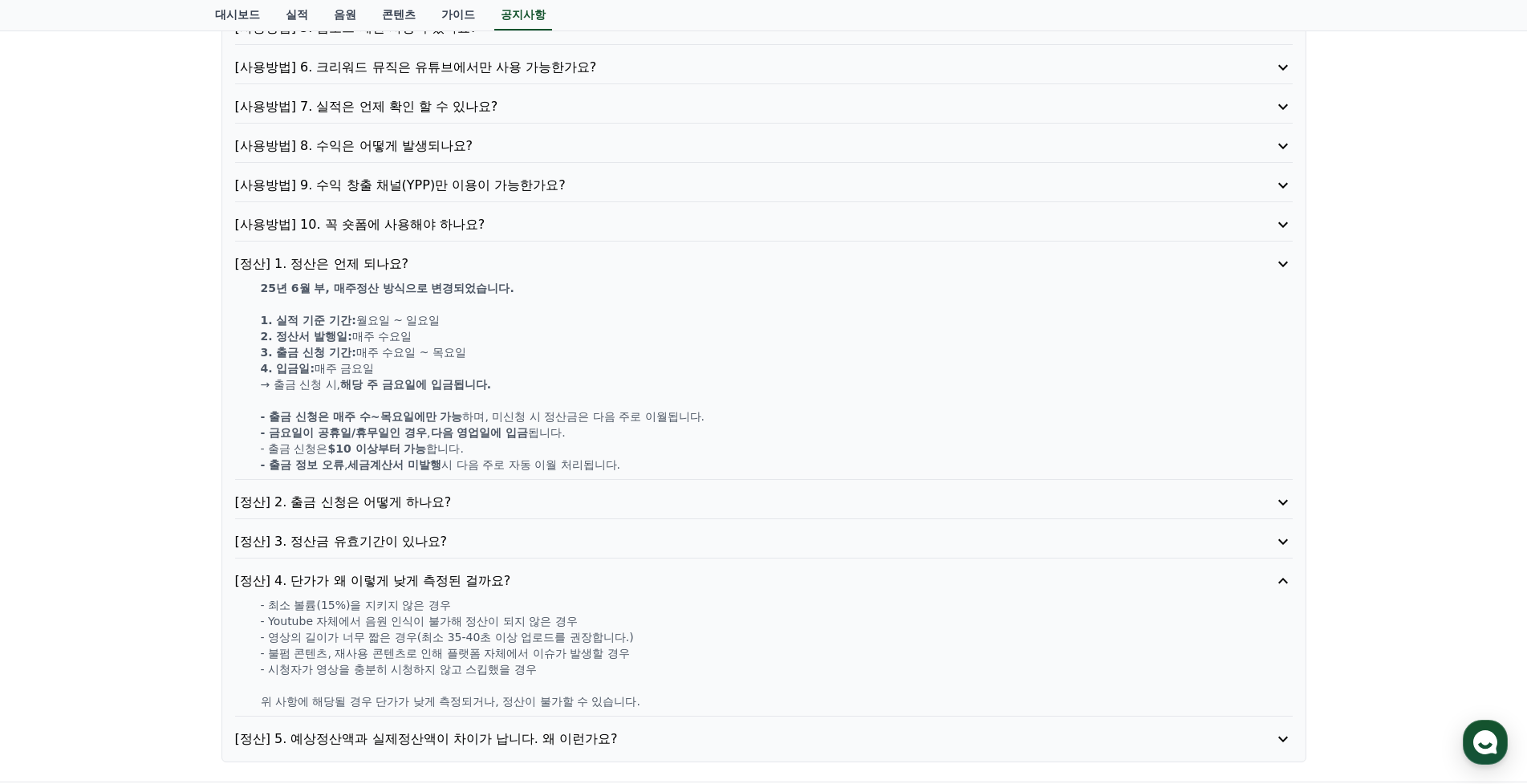
scroll to position [351, 0]
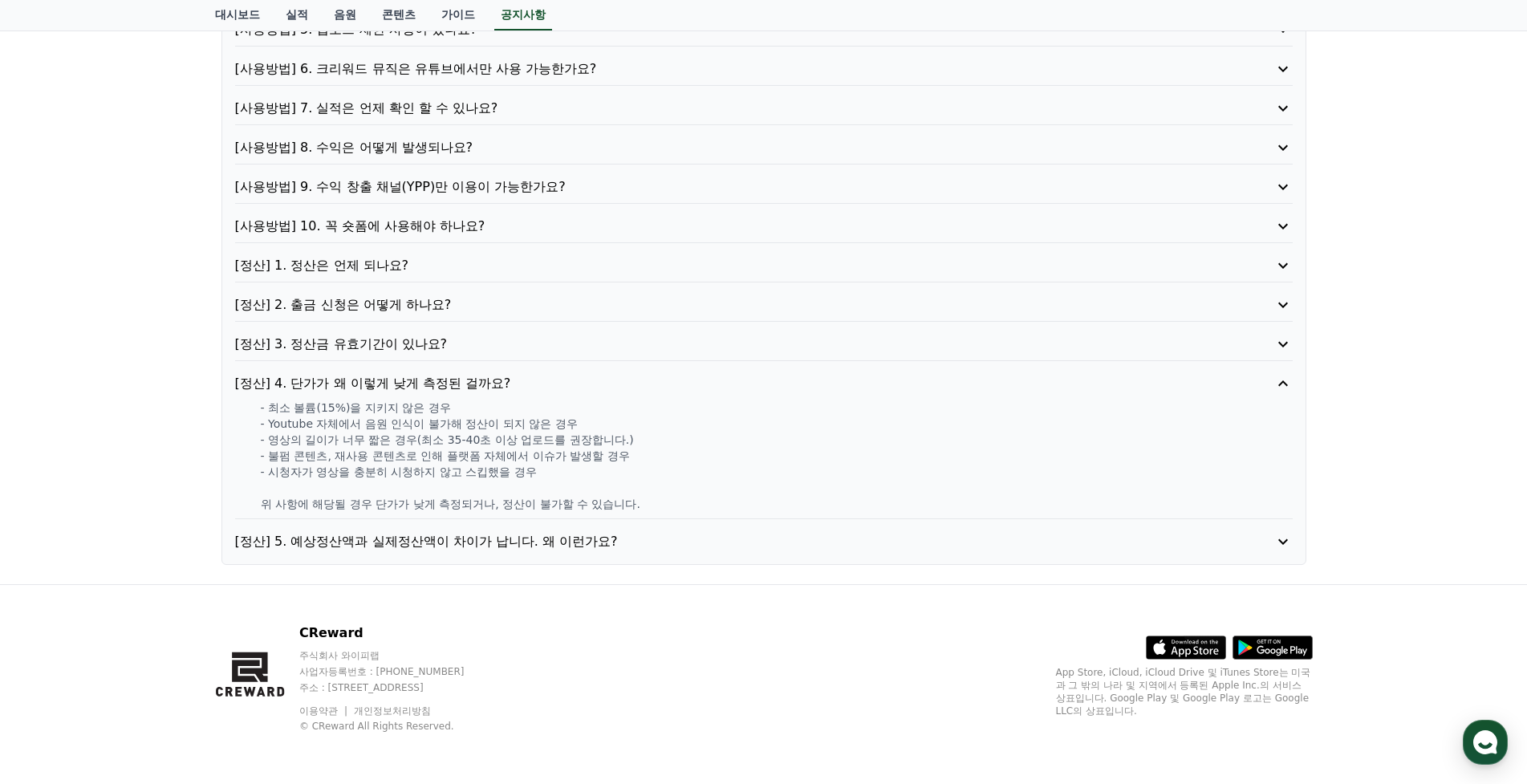
click at [449, 545] on p "[정산] 5. 예상정산액과 실제정산액이 차이가 납니다. 왜 이런가요?" at bounding box center [721, 541] width 974 height 19
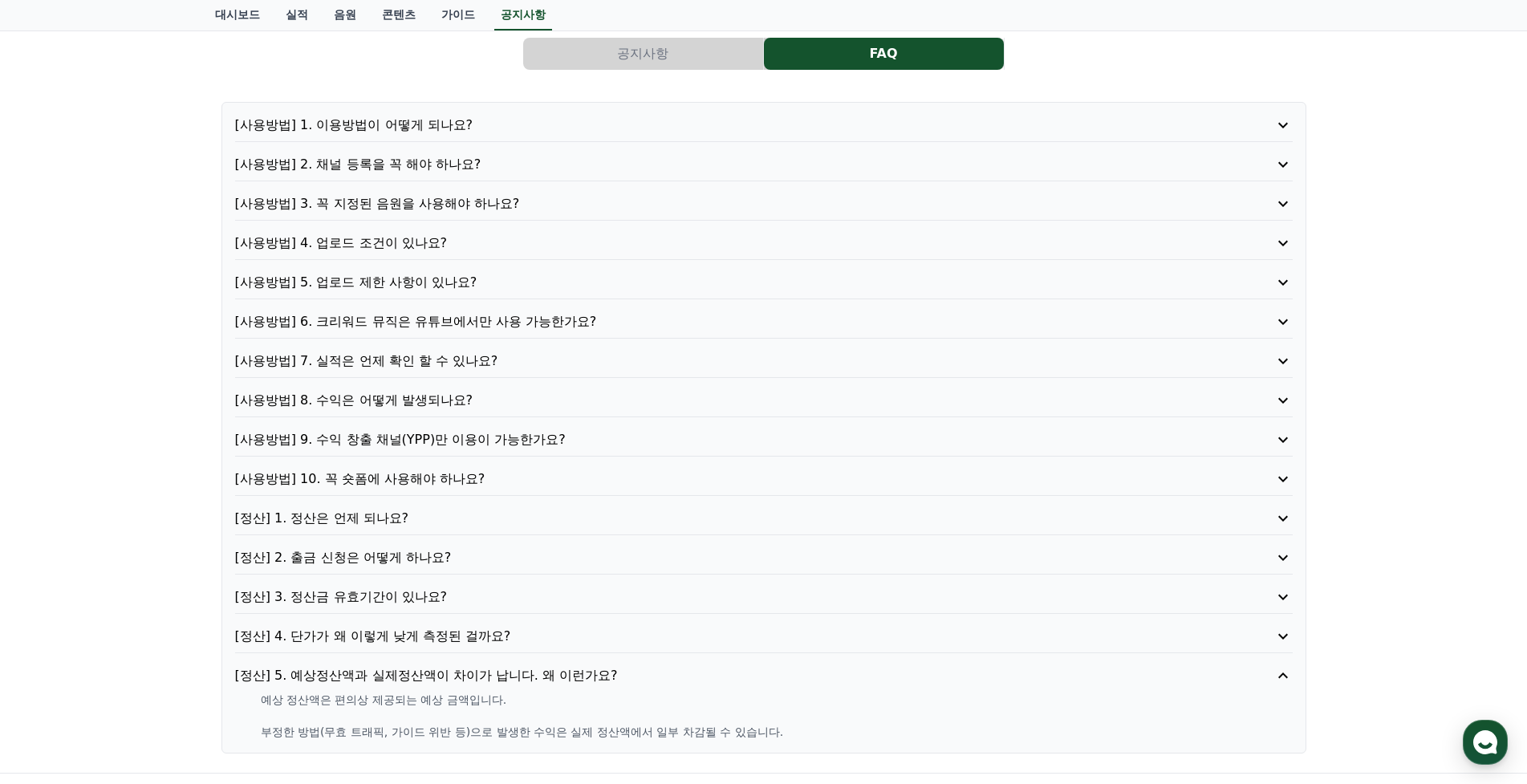
scroll to position [0, 0]
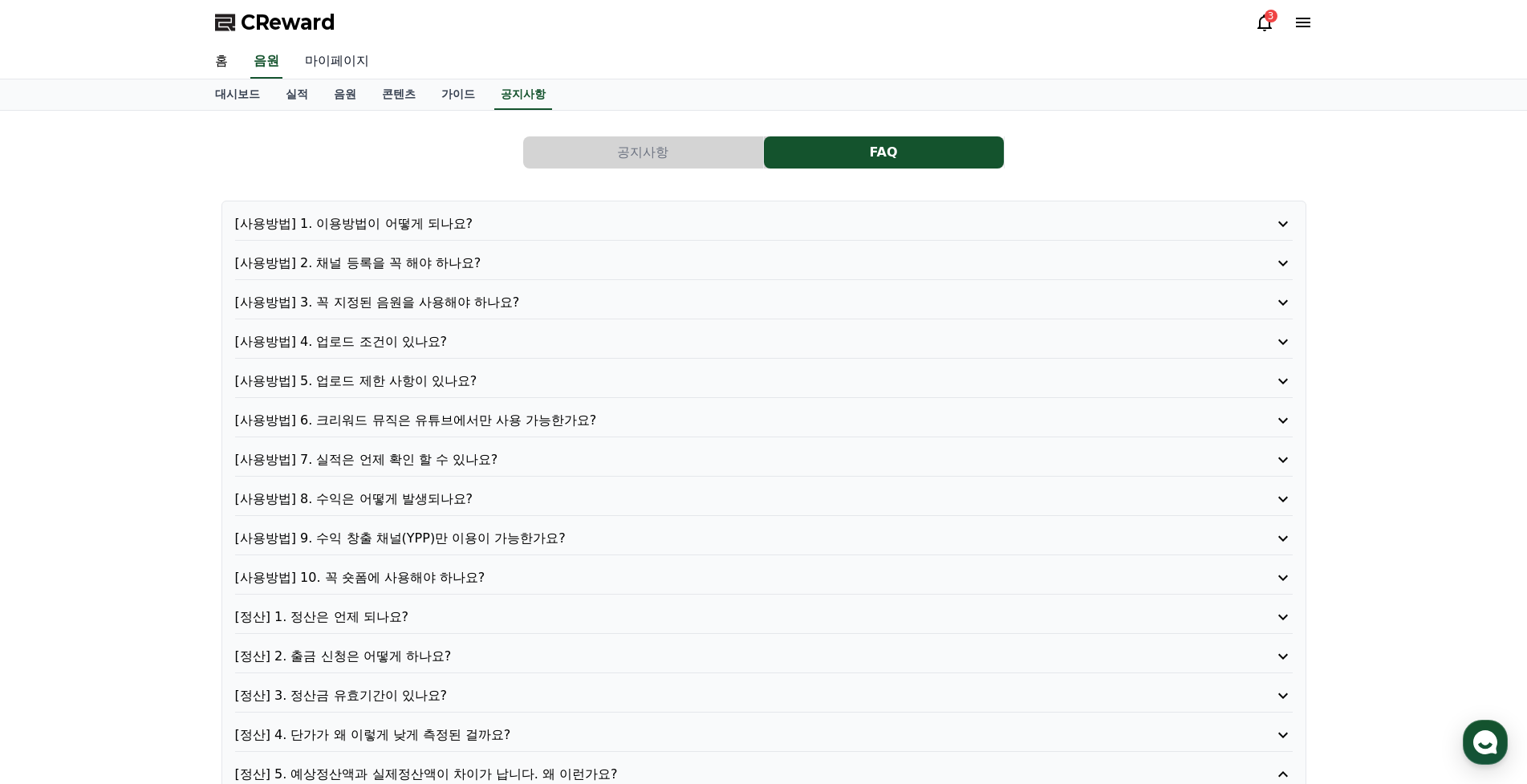
click at [334, 59] on link "마이페이지" at bounding box center [337, 61] width 90 height 34
select select "**********"
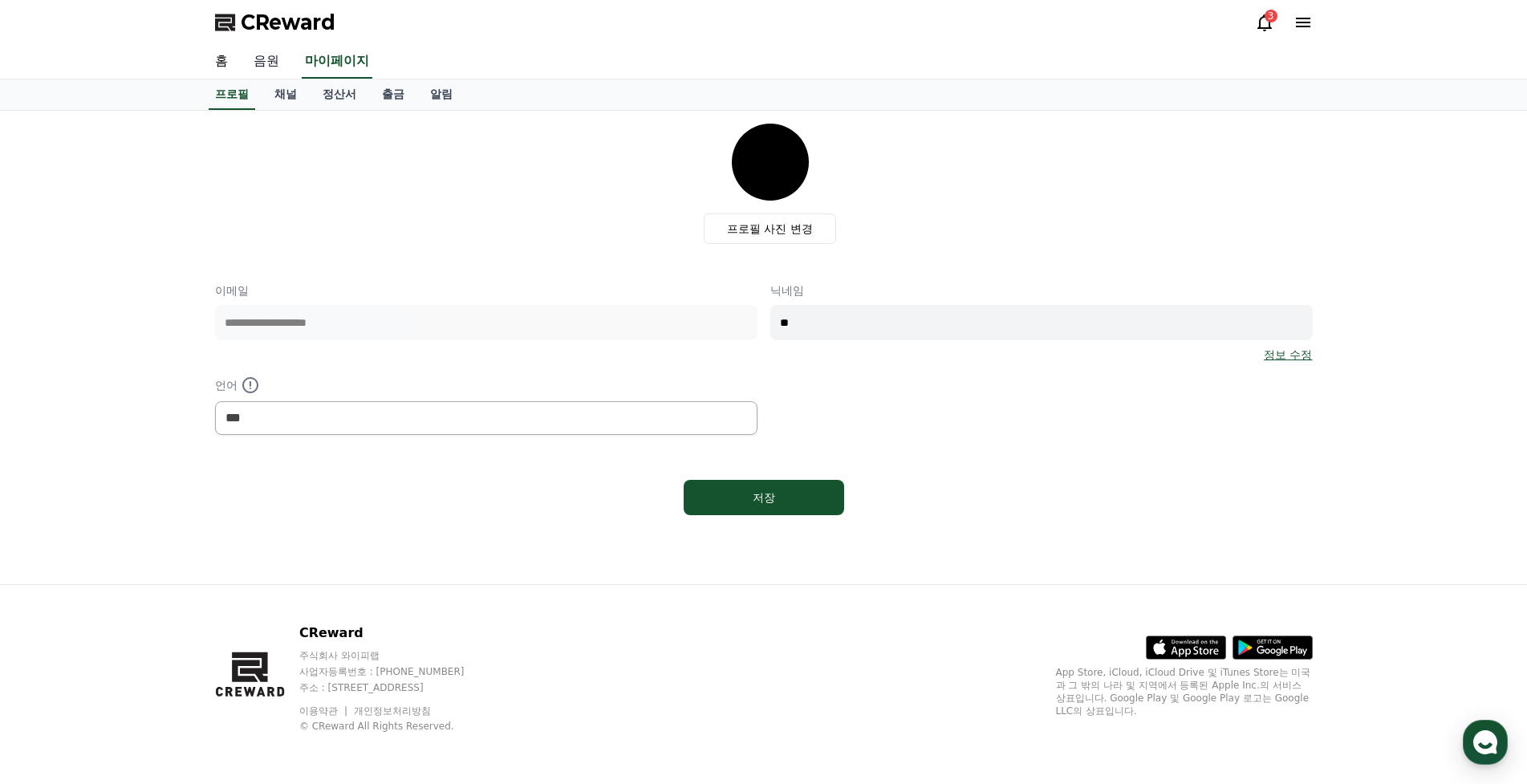
click at [268, 67] on link "음원" at bounding box center [267, 61] width 52 height 34
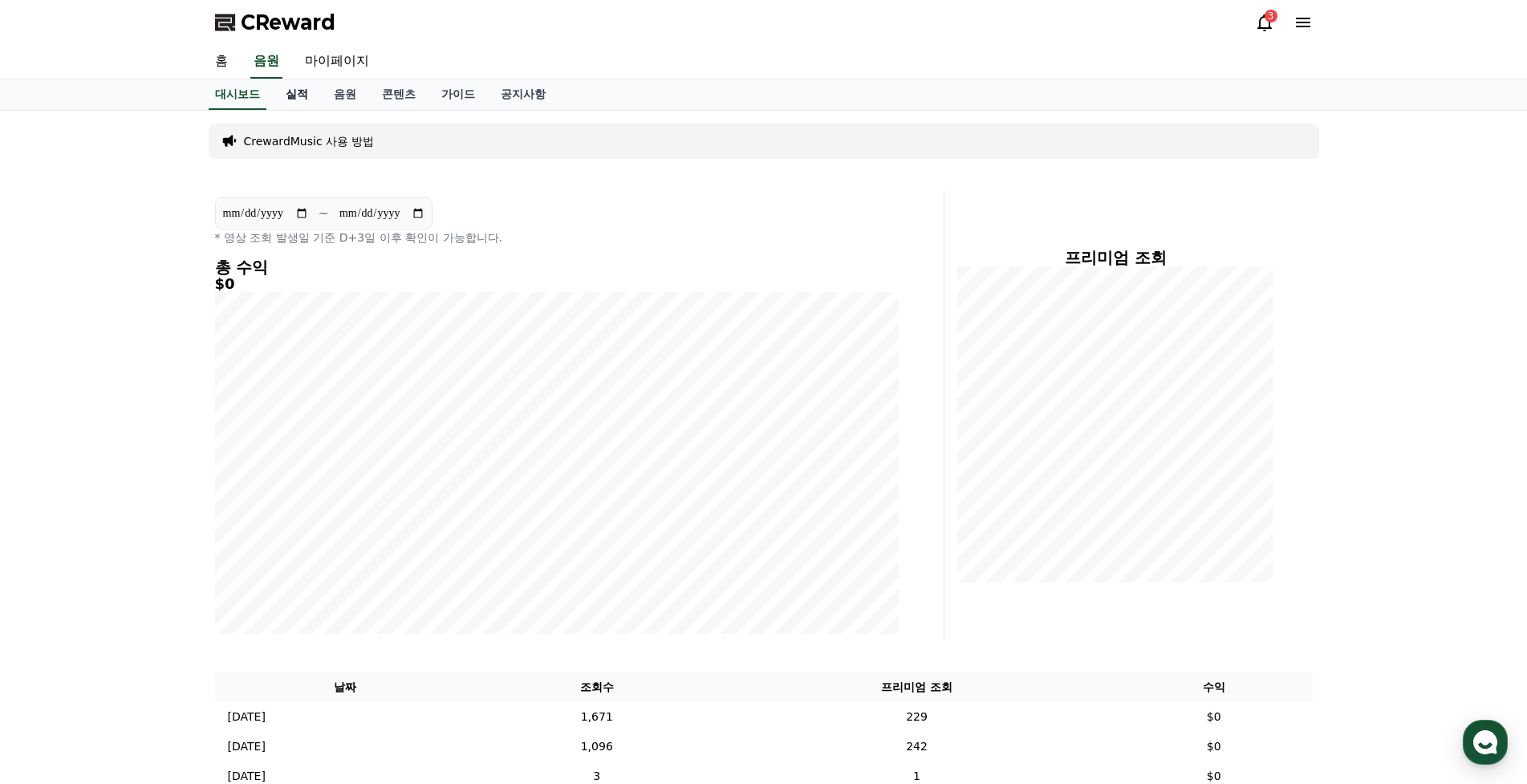
click at [291, 91] on link "실적" at bounding box center [297, 94] width 48 height 30
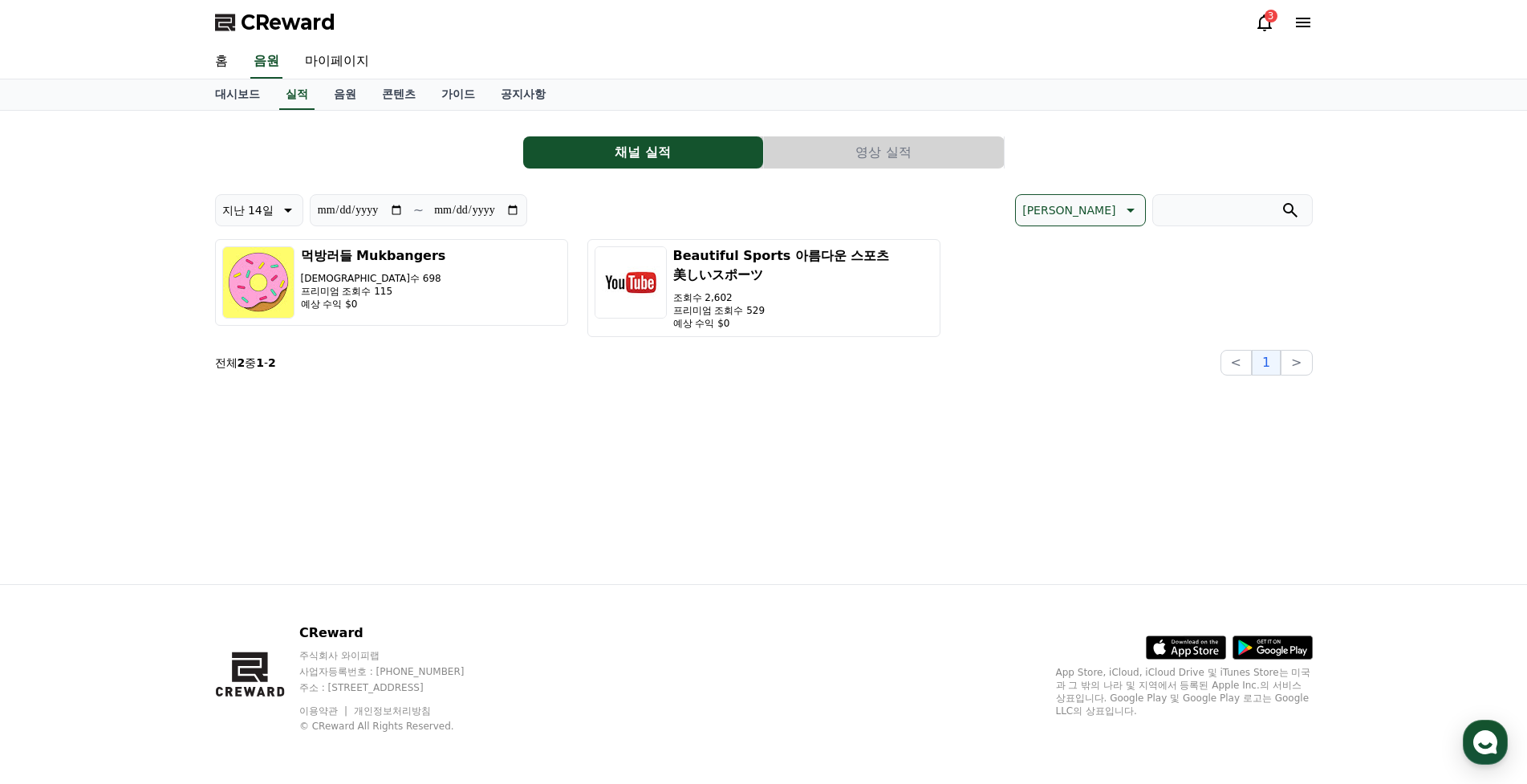
click at [857, 151] on button "영상 실적" at bounding box center [884, 152] width 240 height 32
